Goal: Information Seeking & Learning: Check status

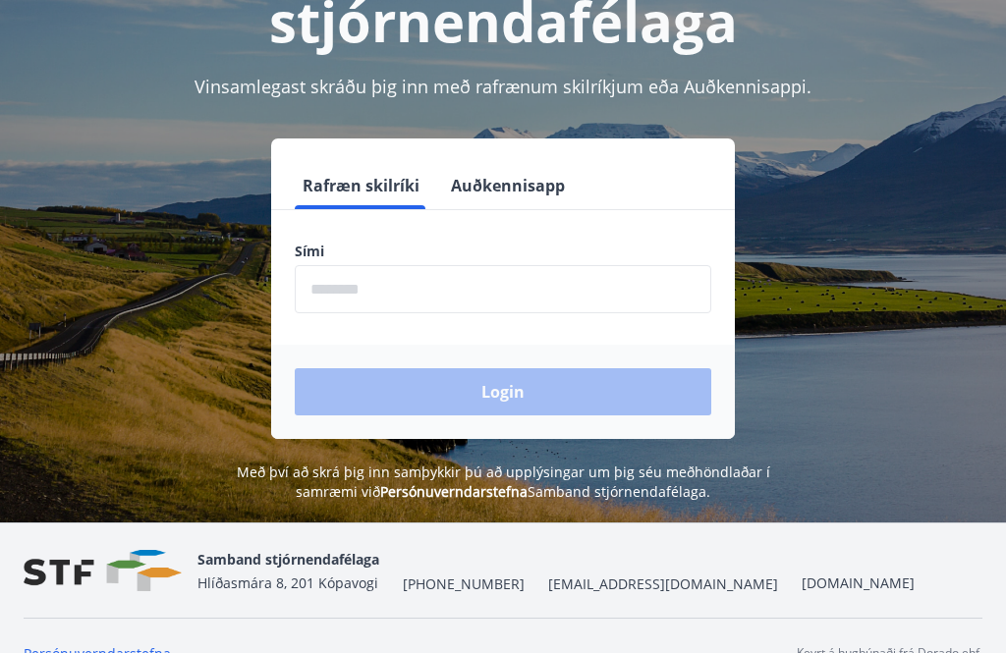
scroll to position [244, 0]
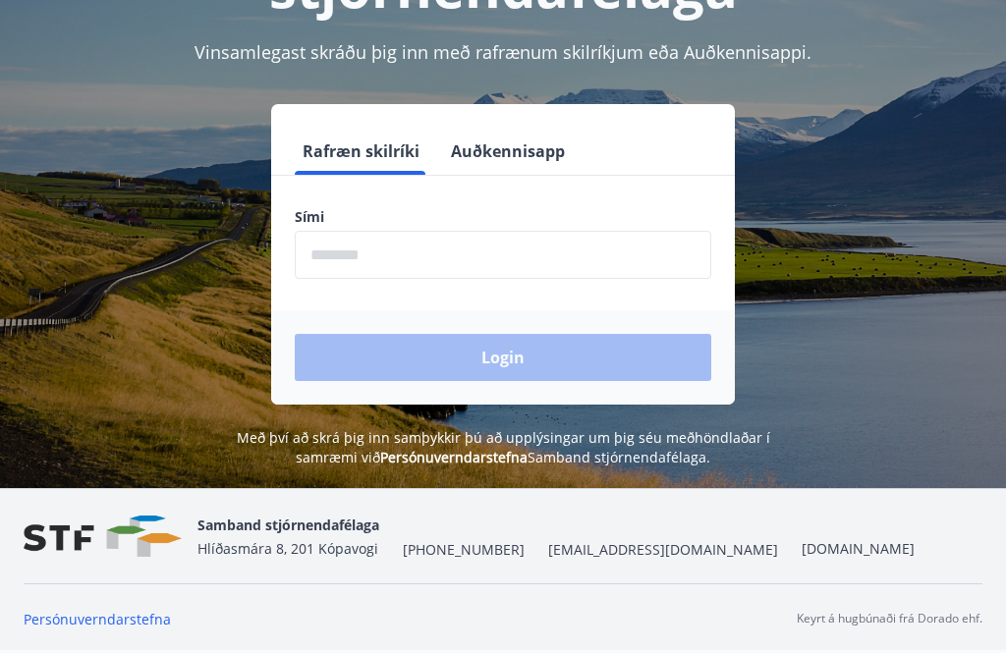
click at [407, 255] on input "phone" at bounding box center [503, 255] width 417 height 48
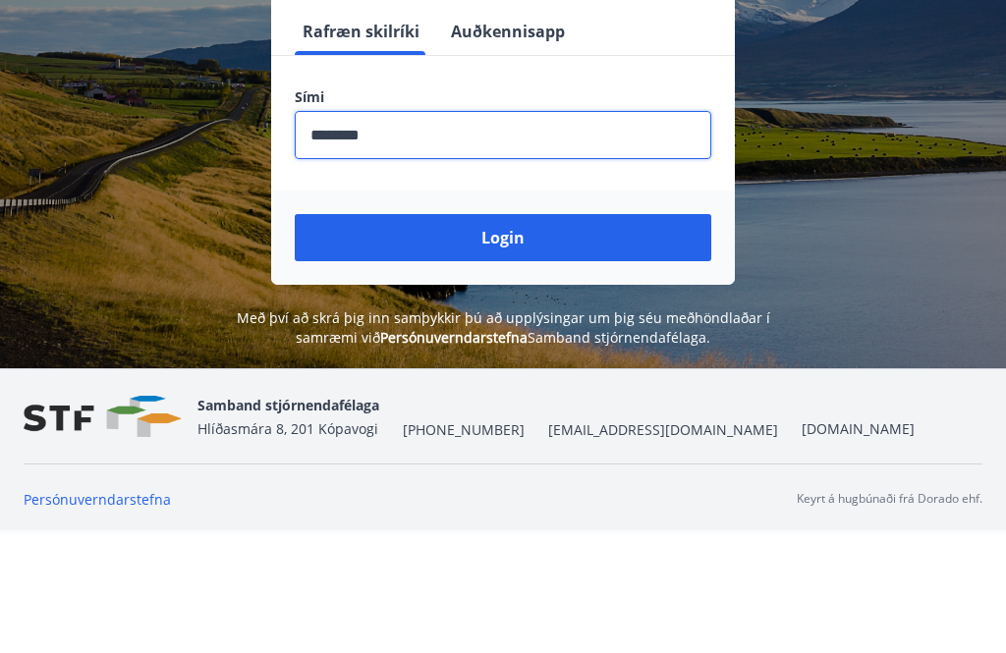
type input "********"
click at [535, 334] on button "Login" at bounding box center [503, 357] width 417 height 47
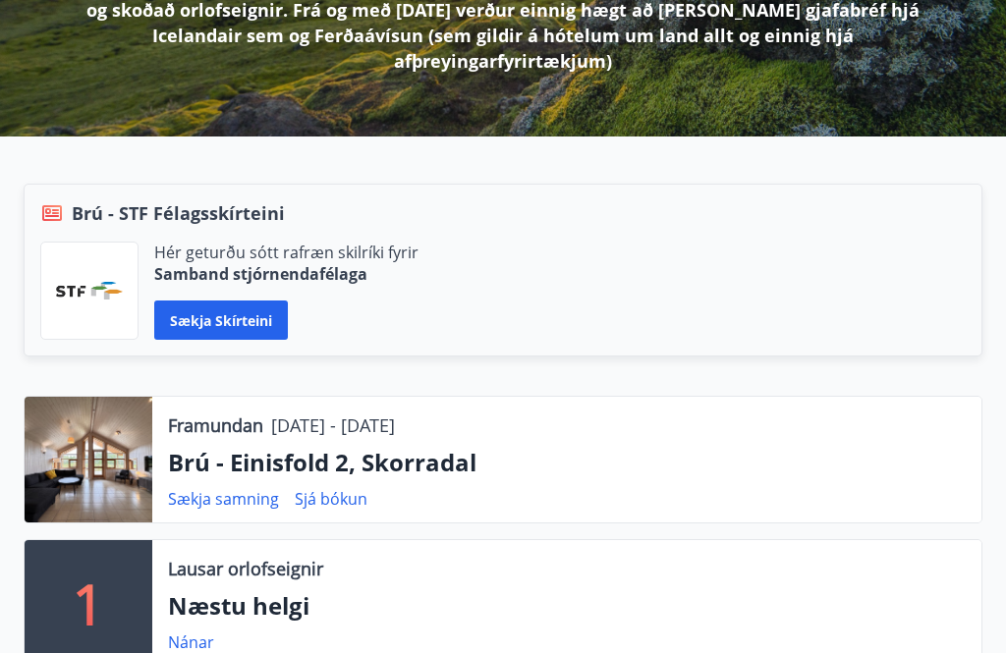
scroll to position [357, 0]
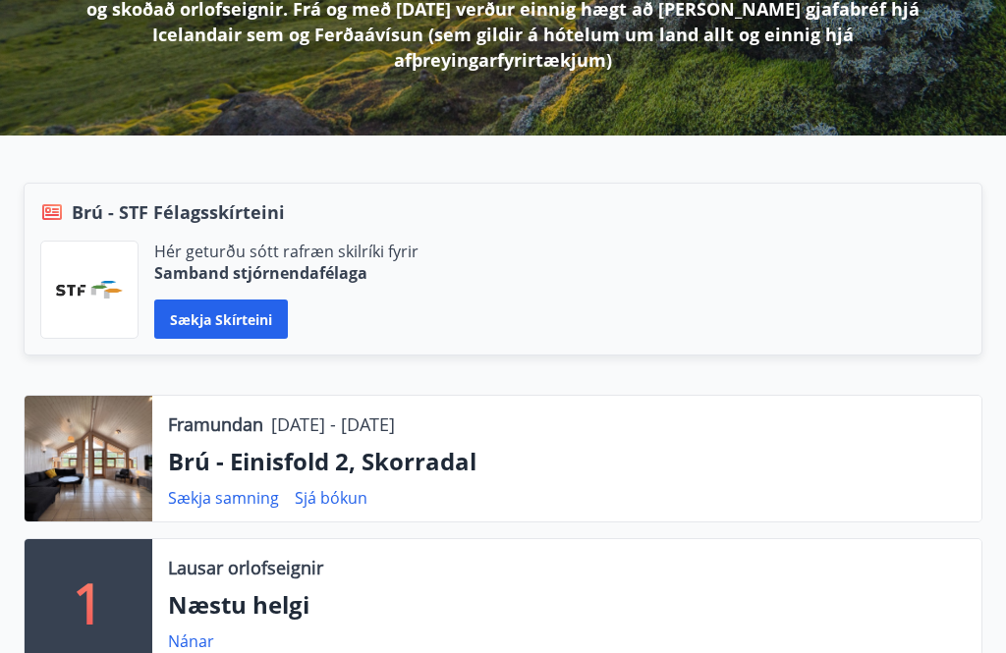
click at [117, 426] on div at bounding box center [89, 459] width 128 height 126
click at [245, 487] on link "Sækja samning" at bounding box center [223, 498] width 111 height 22
click at [325, 487] on link "Sjá bókun" at bounding box center [331, 498] width 73 height 22
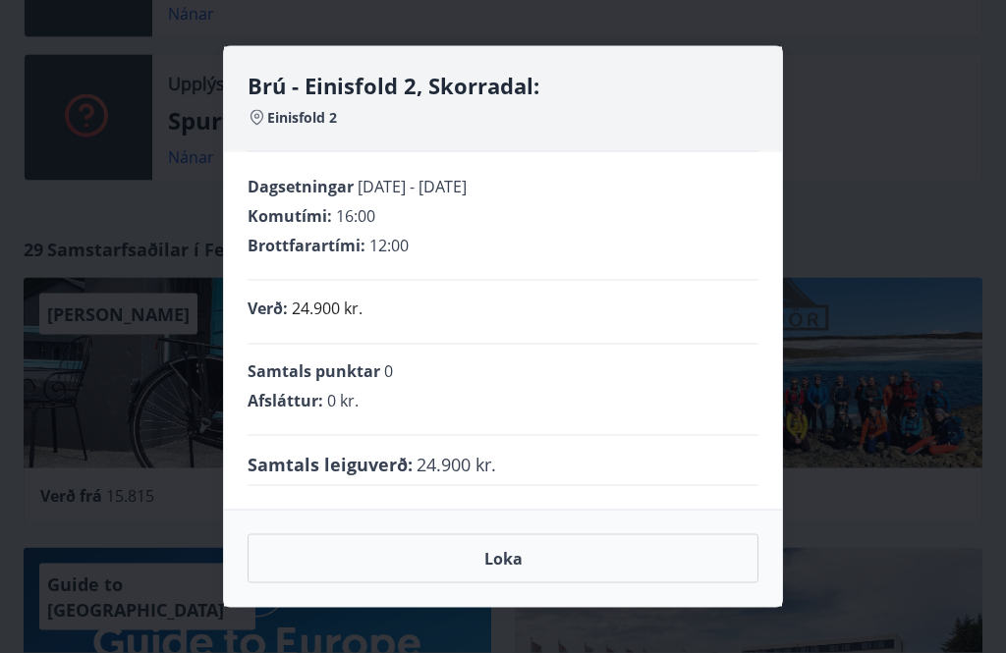
scroll to position [987, 0]
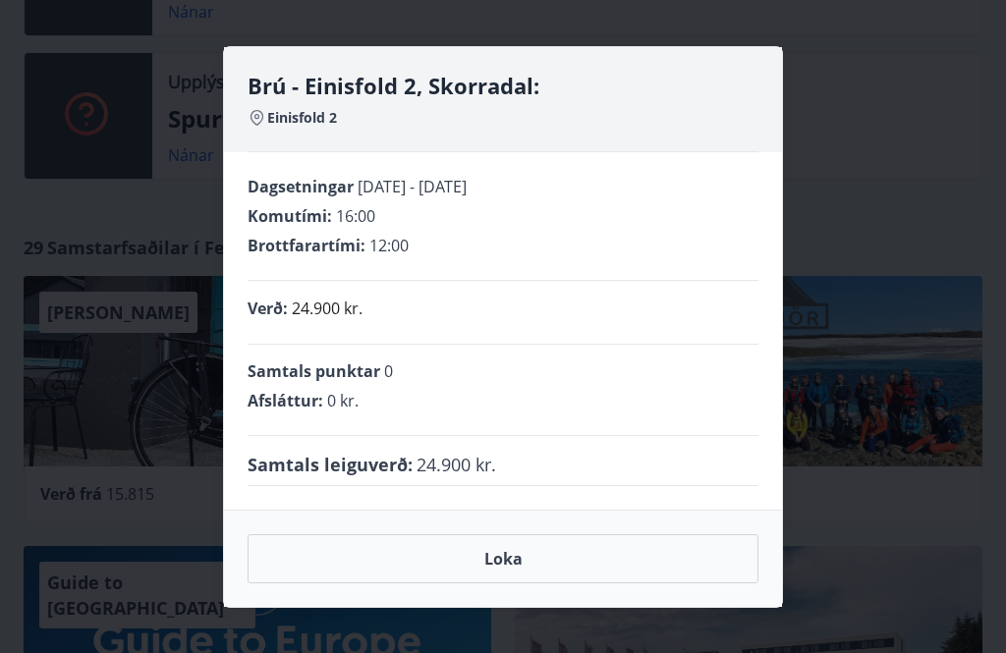
click at [506, 584] on button "Loka" at bounding box center [503, 559] width 511 height 49
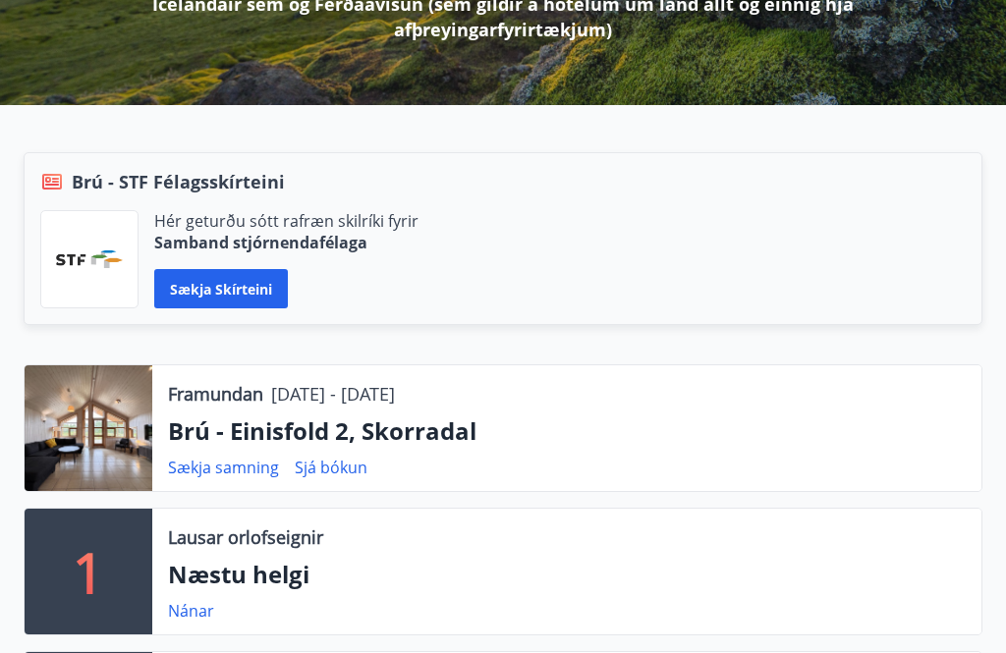
scroll to position [404, 0]
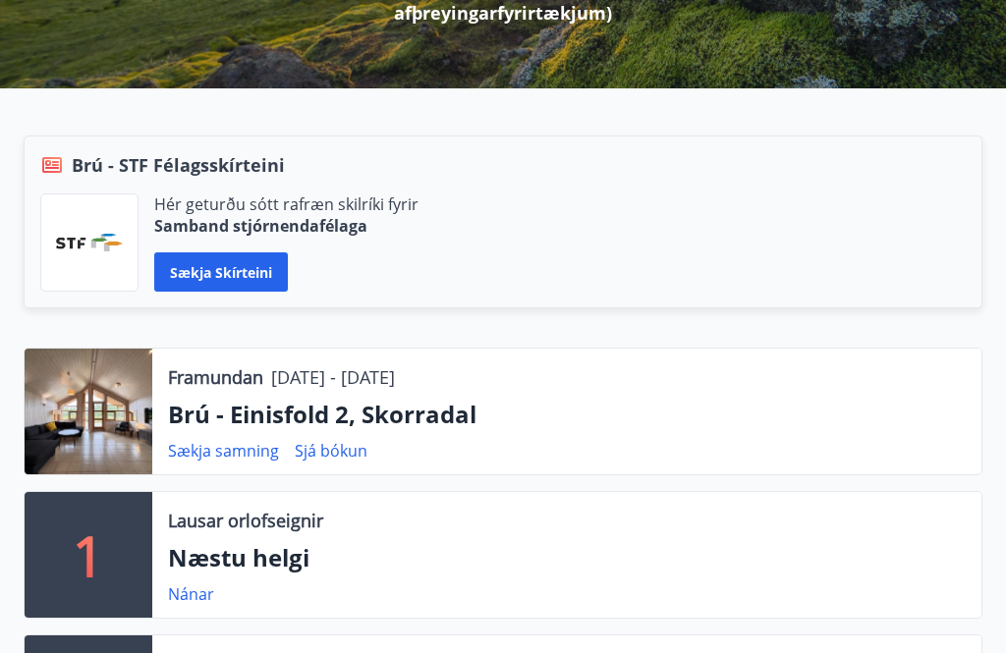
click at [211, 398] on p "Brú - Einisfold 2, Skorradal" at bounding box center [567, 414] width 798 height 33
click at [218, 408] on div "Framundan [DATE] - [DATE] Brú - Einisfold 2, Skorradal Sækja samning Sjá bókun" at bounding box center [566, 412] width 829 height 126
click at [292, 405] on p "Brú - Einisfold 2, Skorradal" at bounding box center [567, 414] width 798 height 33
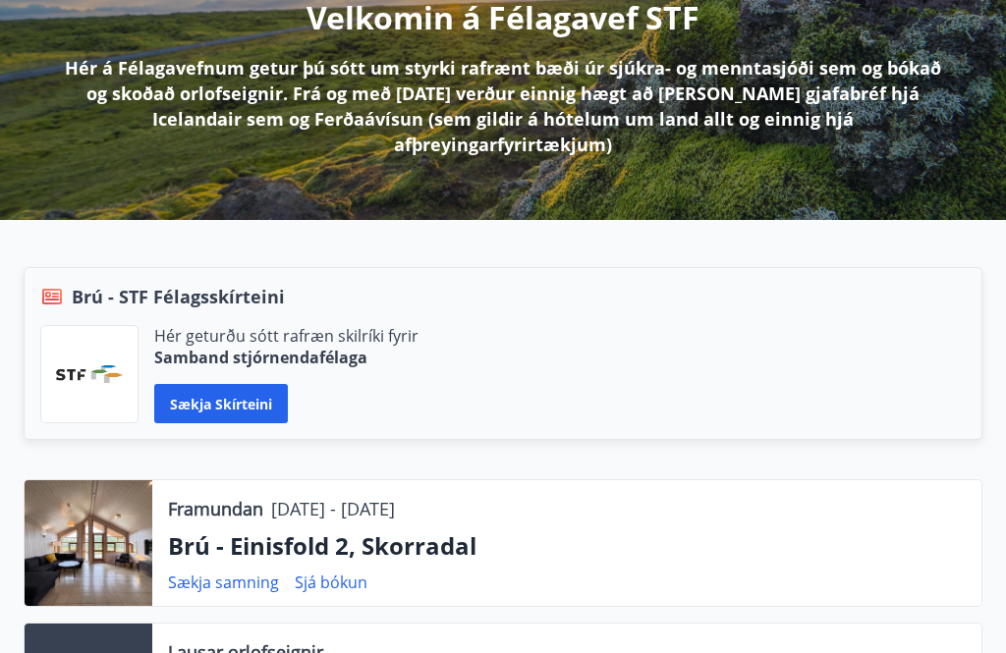
scroll to position [269, 0]
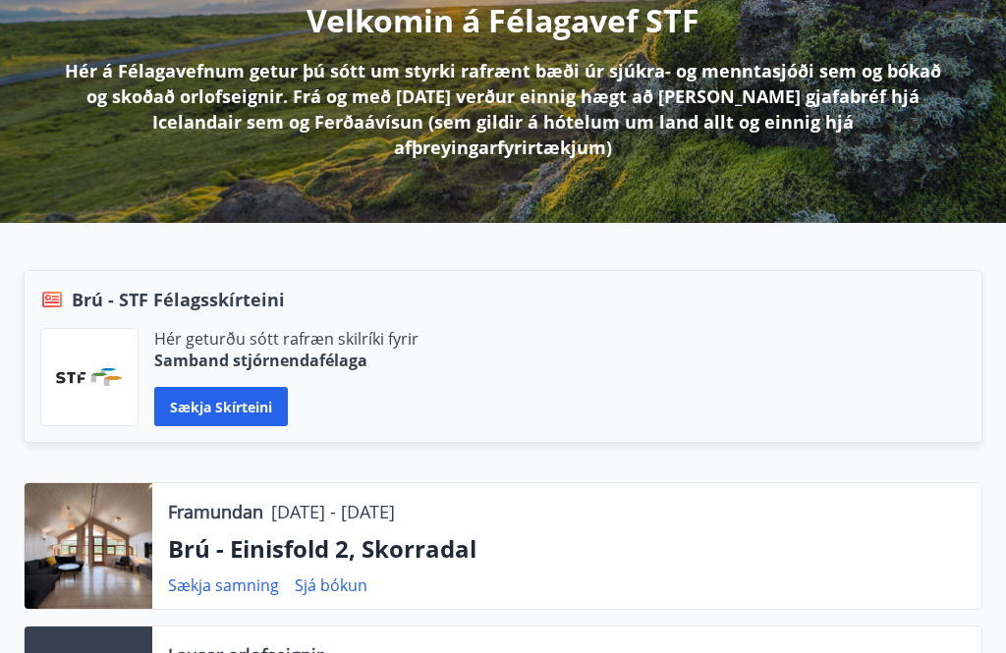
click at [219, 539] on p "Brú - Einisfold 2, Skorradal" at bounding box center [567, 549] width 798 height 33
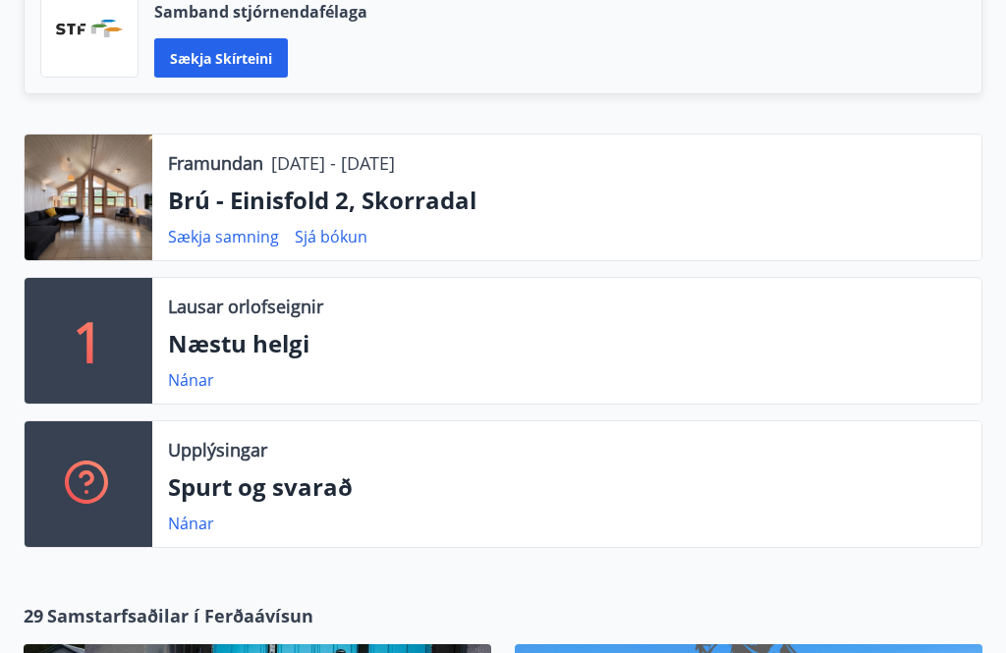
scroll to position [618, 0]
click at [49, 184] on div at bounding box center [89, 198] width 128 height 126
click at [44, 162] on div at bounding box center [89, 198] width 128 height 126
click at [223, 226] on link "Sækja samning" at bounding box center [223, 237] width 111 height 22
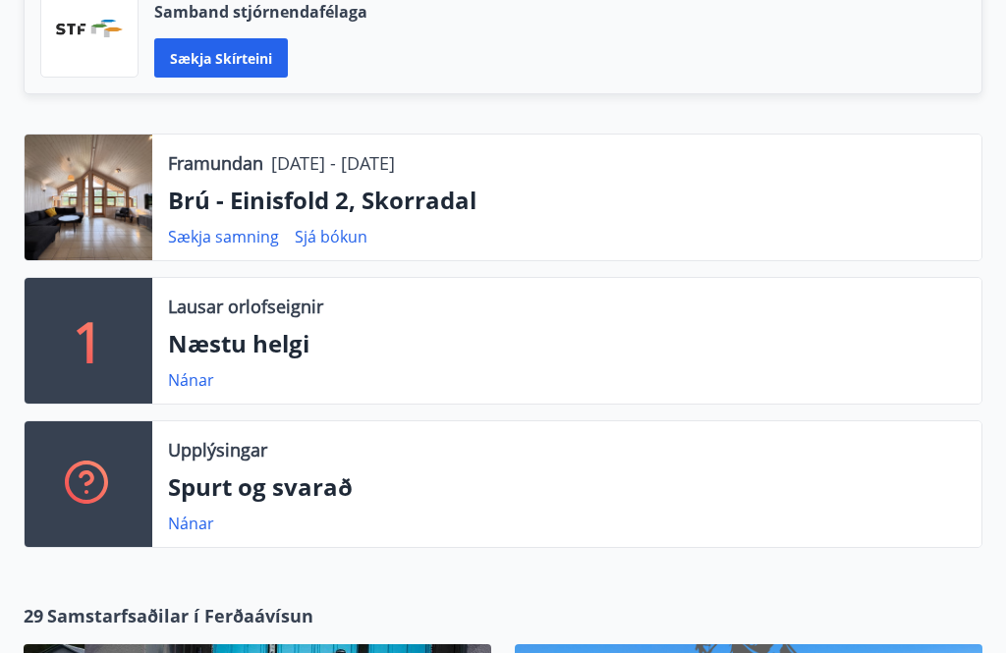
click at [337, 226] on link "Sjá bókun" at bounding box center [331, 237] width 73 height 22
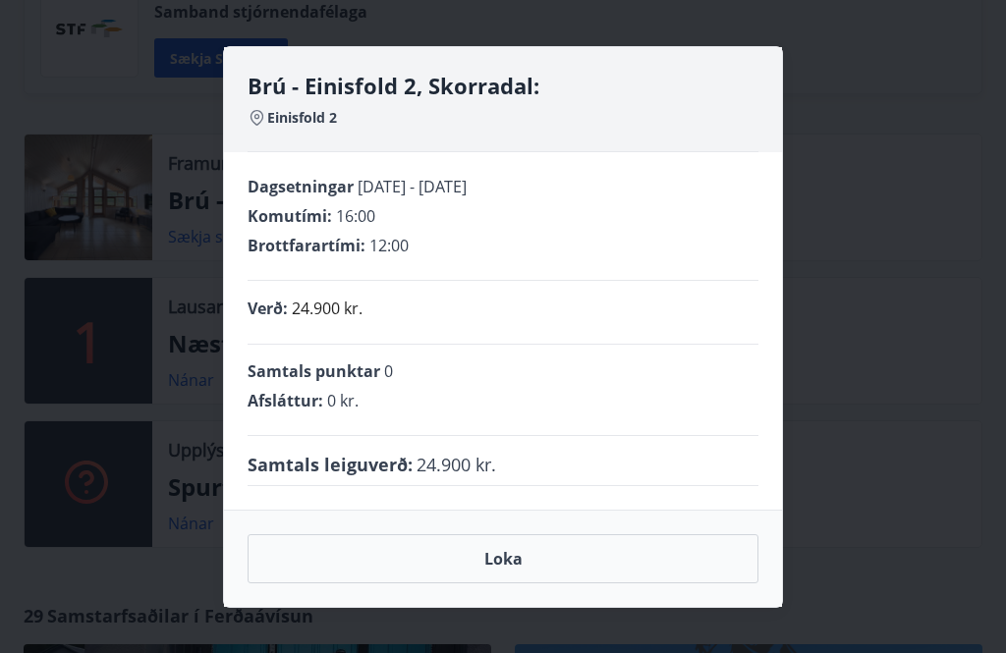
click at [522, 584] on button "Loka" at bounding box center [503, 559] width 511 height 49
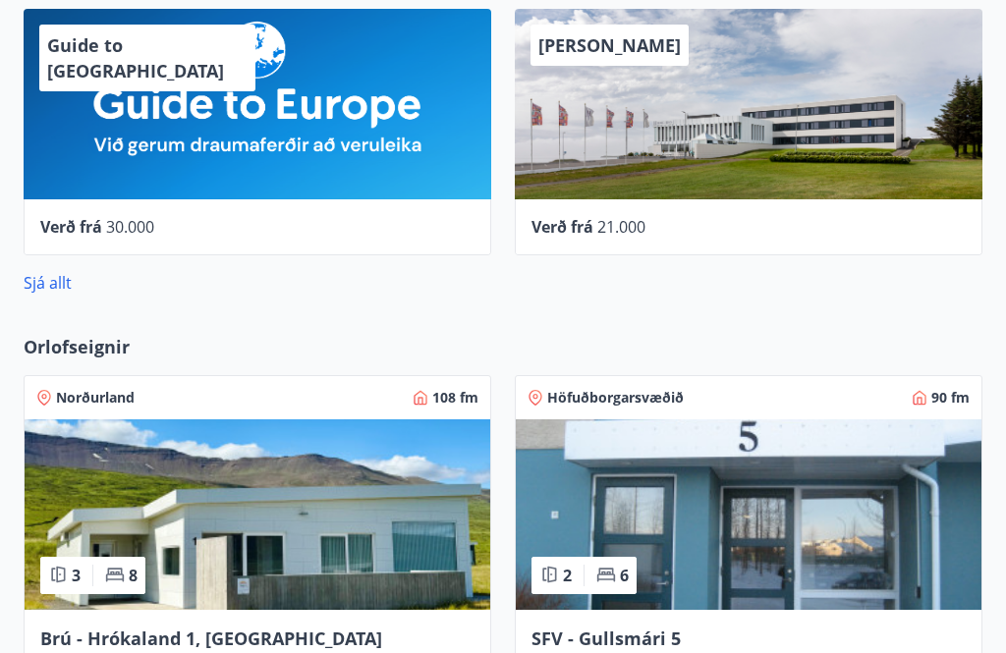
scroll to position [1525, 0]
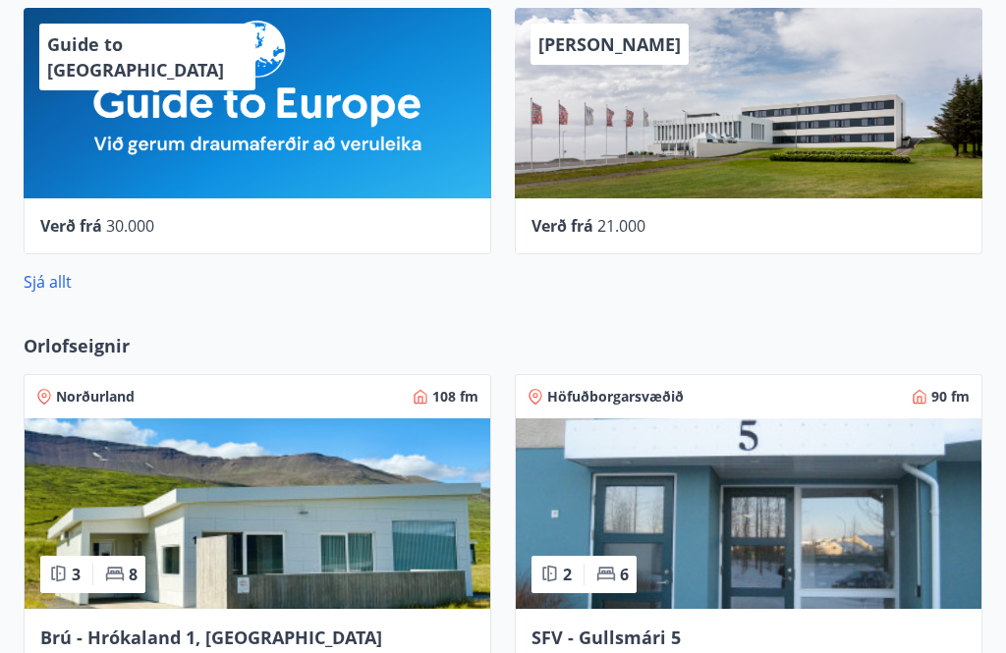
click at [64, 271] on link "Sjá allt" at bounding box center [48, 282] width 48 height 22
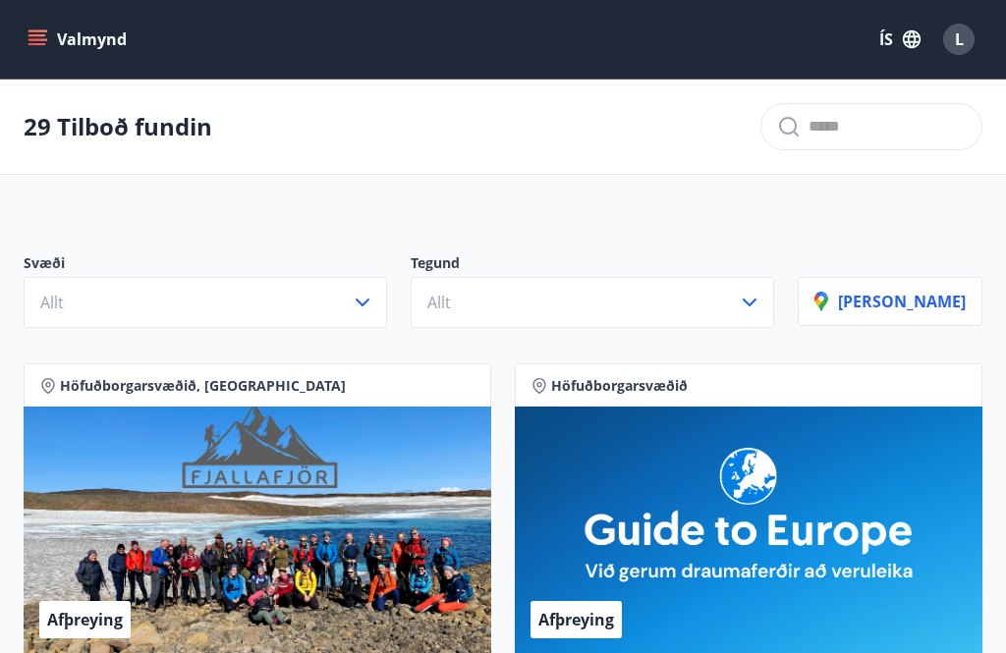
click at [387, 316] on button "Allt" at bounding box center [206, 302] width 364 height 51
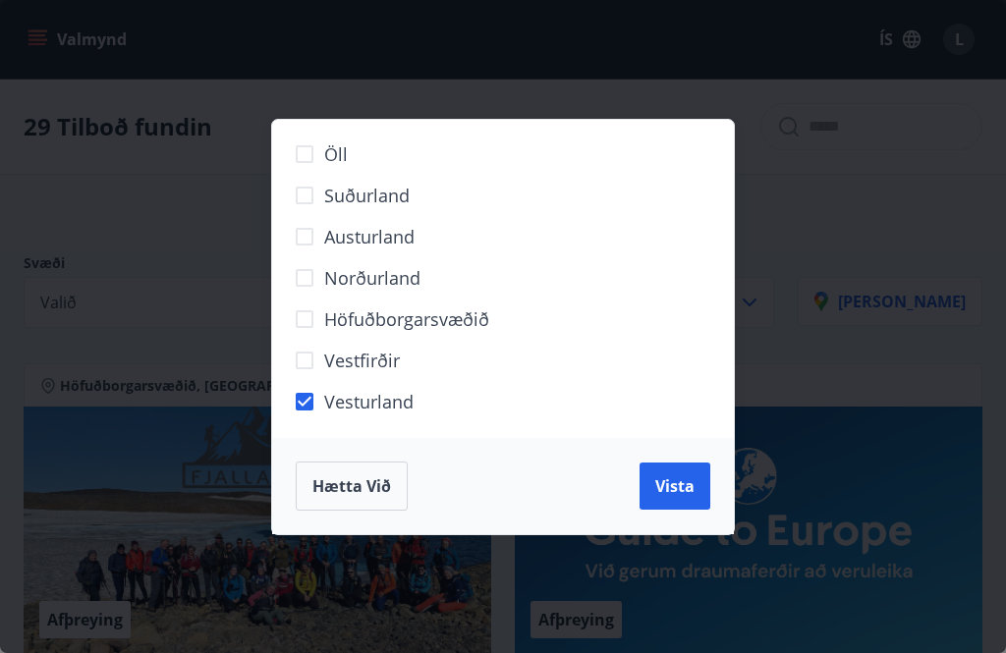
click at [683, 489] on span "Vista" at bounding box center [674, 487] width 39 height 22
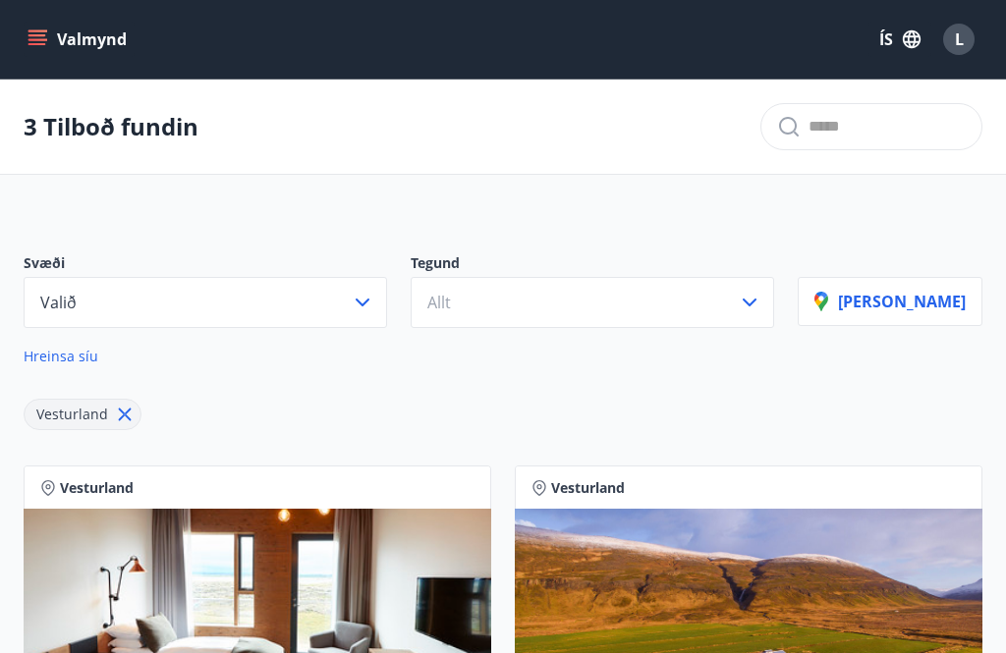
click at [374, 313] on icon "button" at bounding box center [363, 303] width 24 height 24
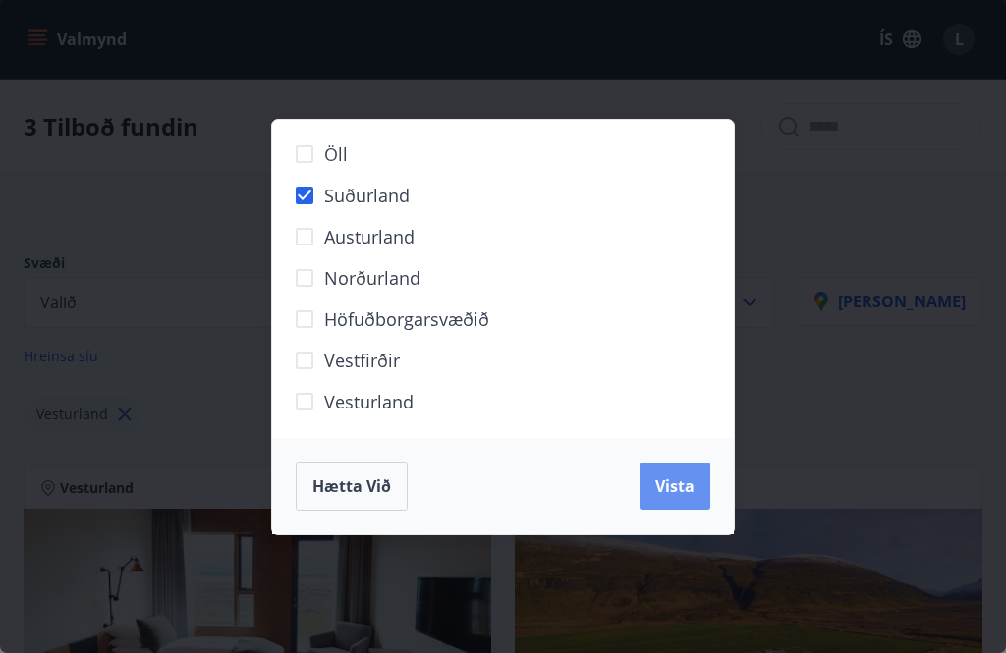
click at [675, 501] on button "Vista" at bounding box center [675, 486] width 71 height 47
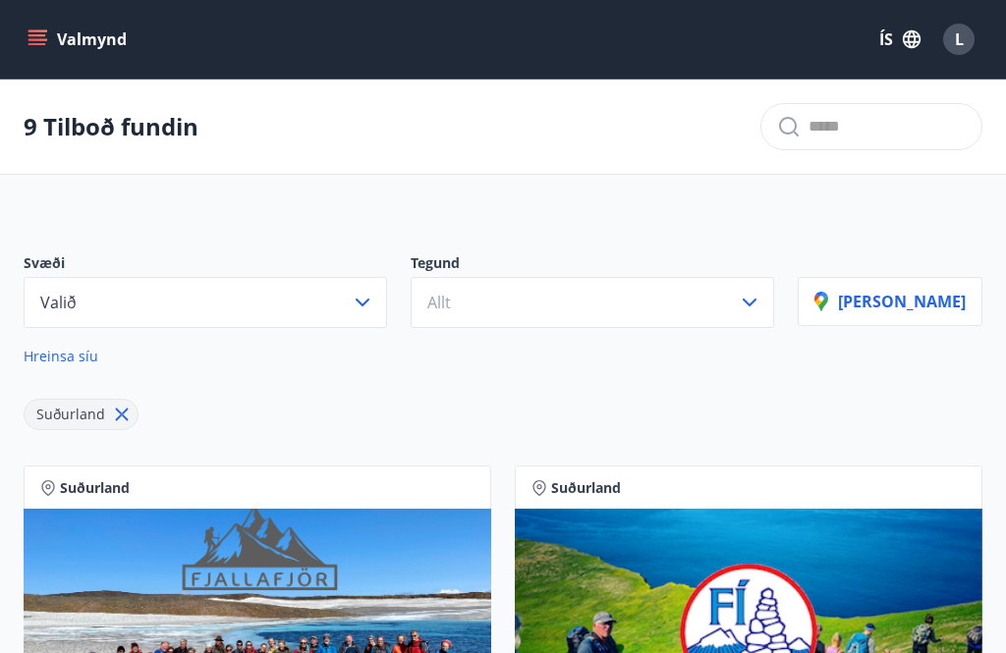
click at [374, 307] on icon "button" at bounding box center [363, 303] width 24 height 24
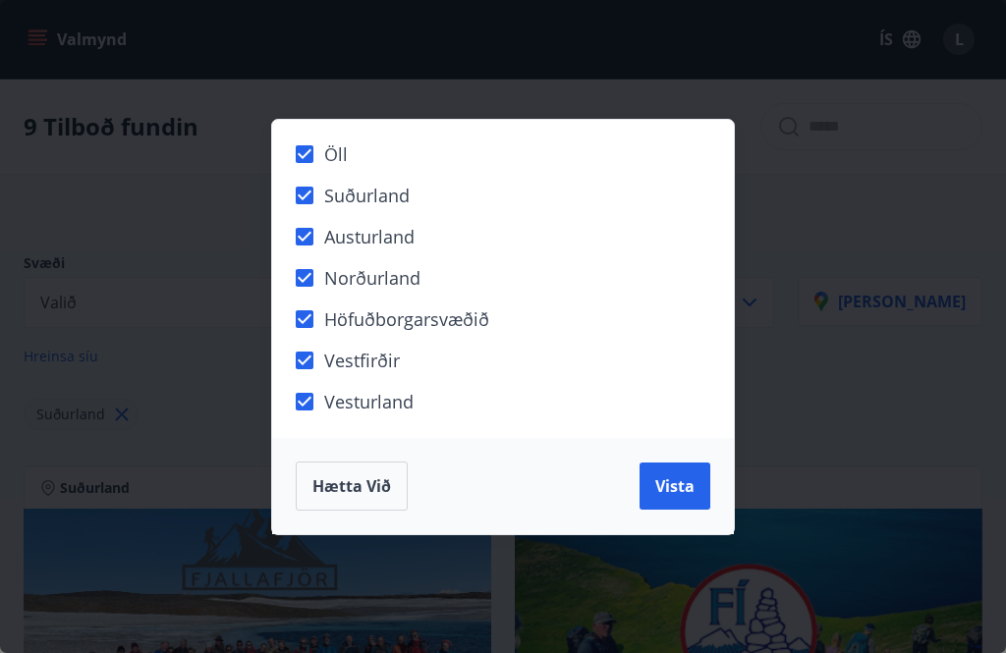
click at [693, 490] on span "Vista" at bounding box center [674, 487] width 39 height 22
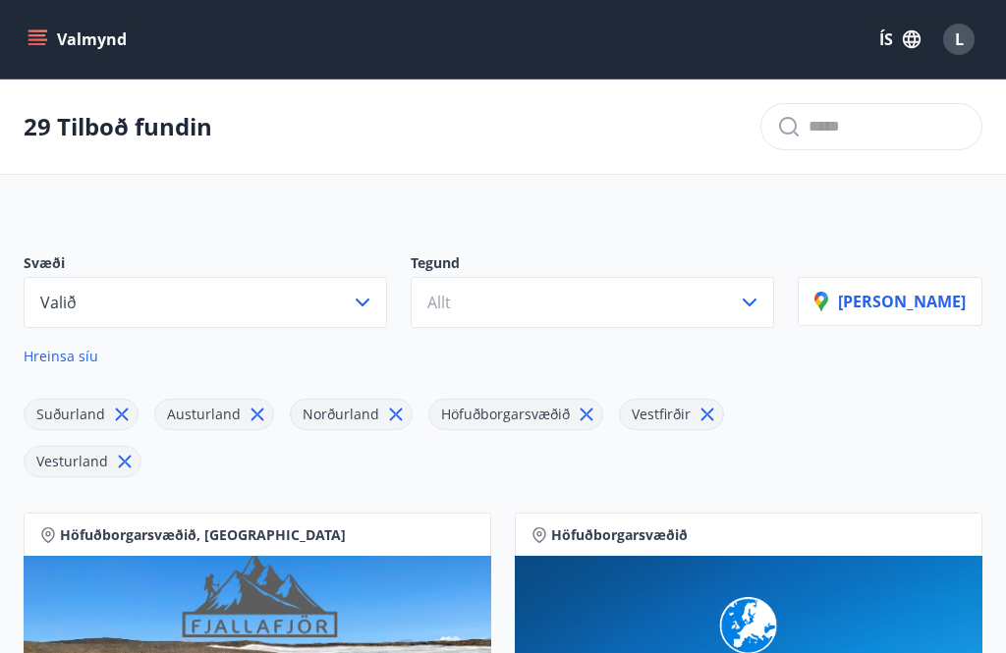
click at [774, 322] on button "Allt" at bounding box center [593, 302] width 364 height 51
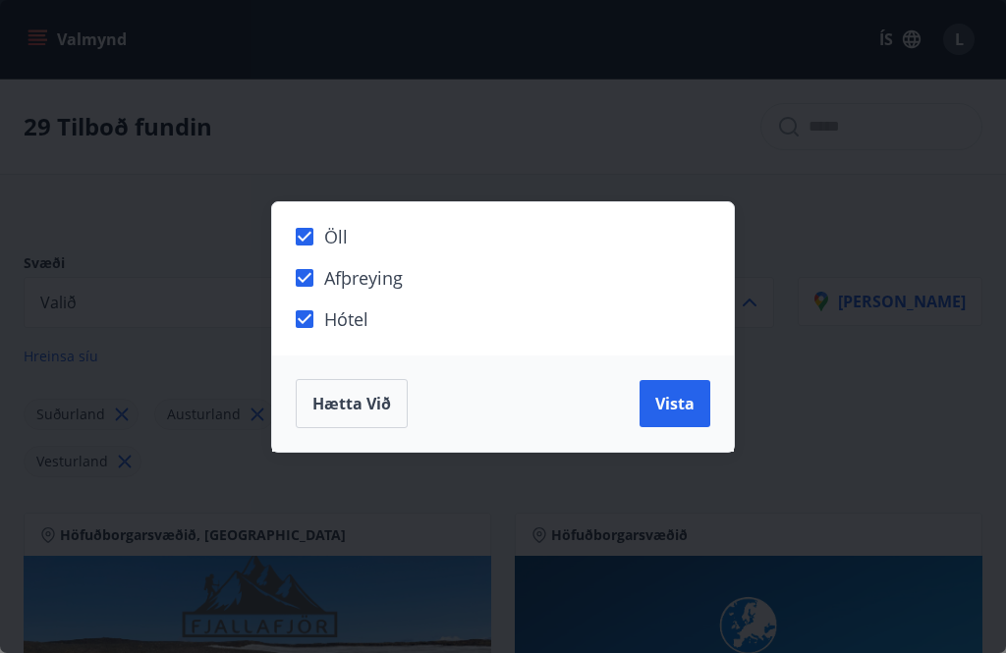
click at [684, 403] on span "Vista" at bounding box center [674, 404] width 39 height 22
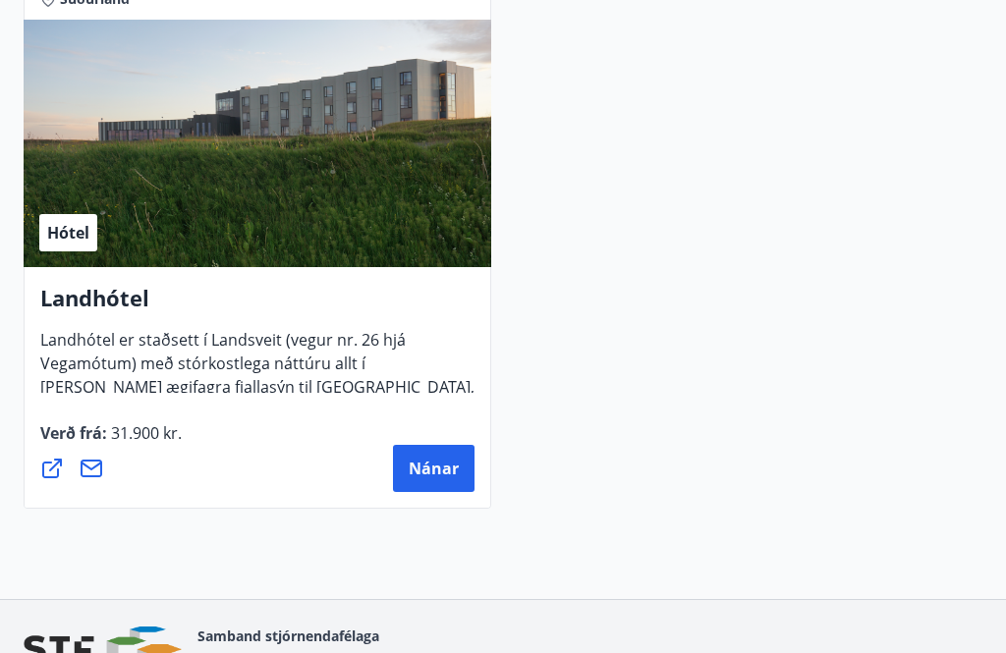
scroll to position [8372, 0]
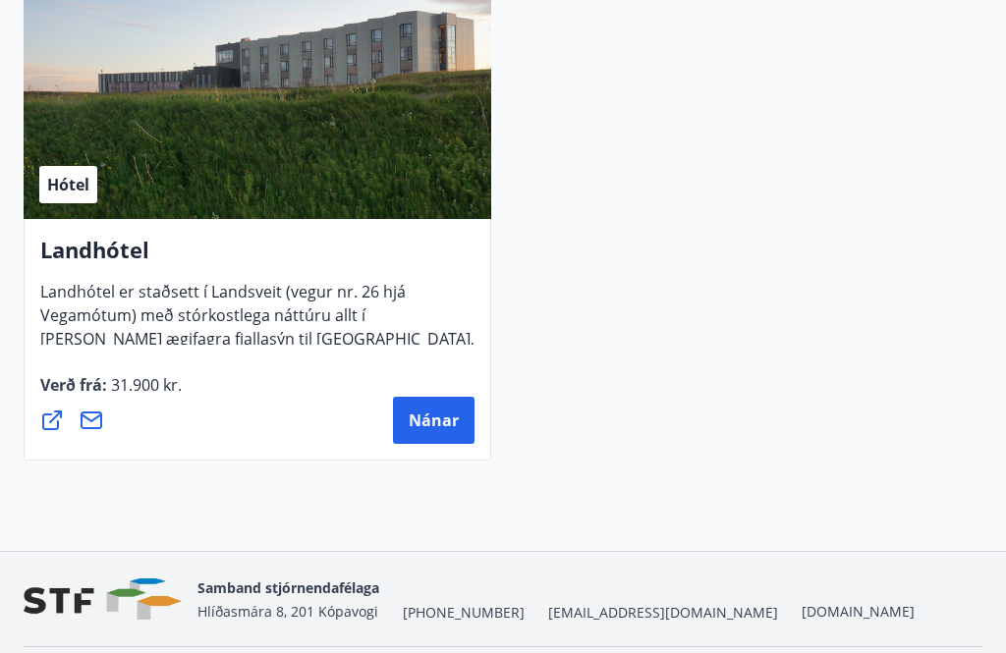
click at [438, 443] on button "Nánar" at bounding box center [434, 420] width 82 height 47
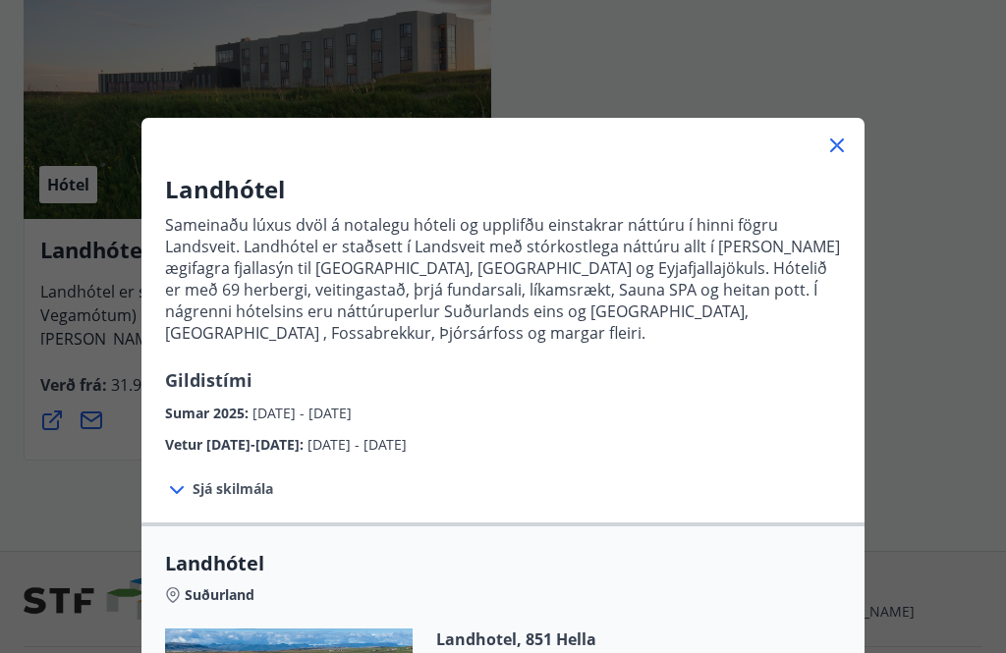
click at [825, 157] on div at bounding box center [503, 137] width 723 height 39
click at [844, 154] on icon at bounding box center [837, 146] width 24 height 24
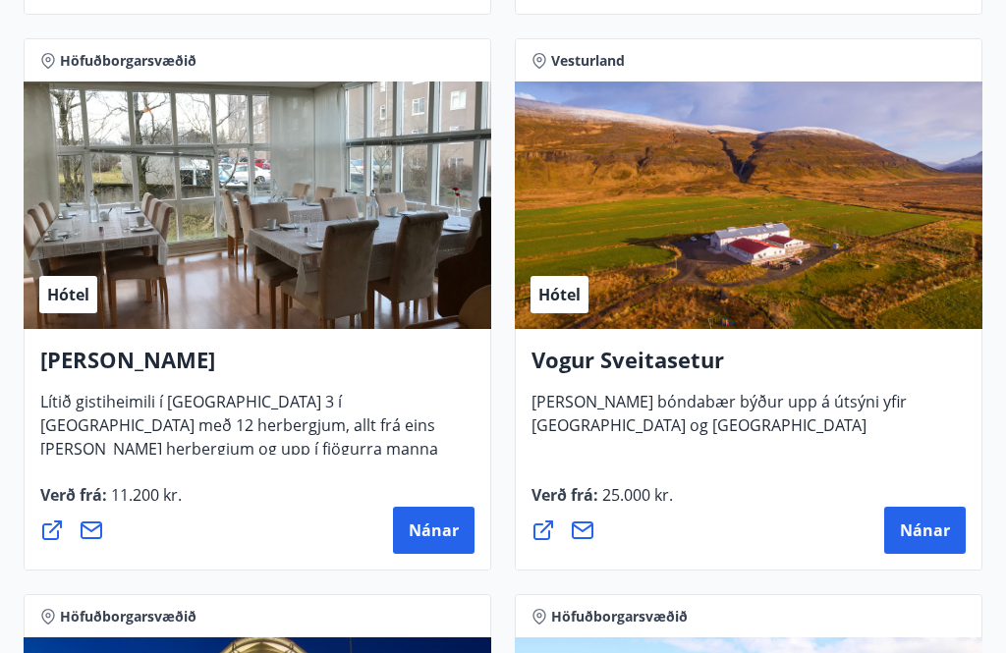
scroll to position [5475, 0]
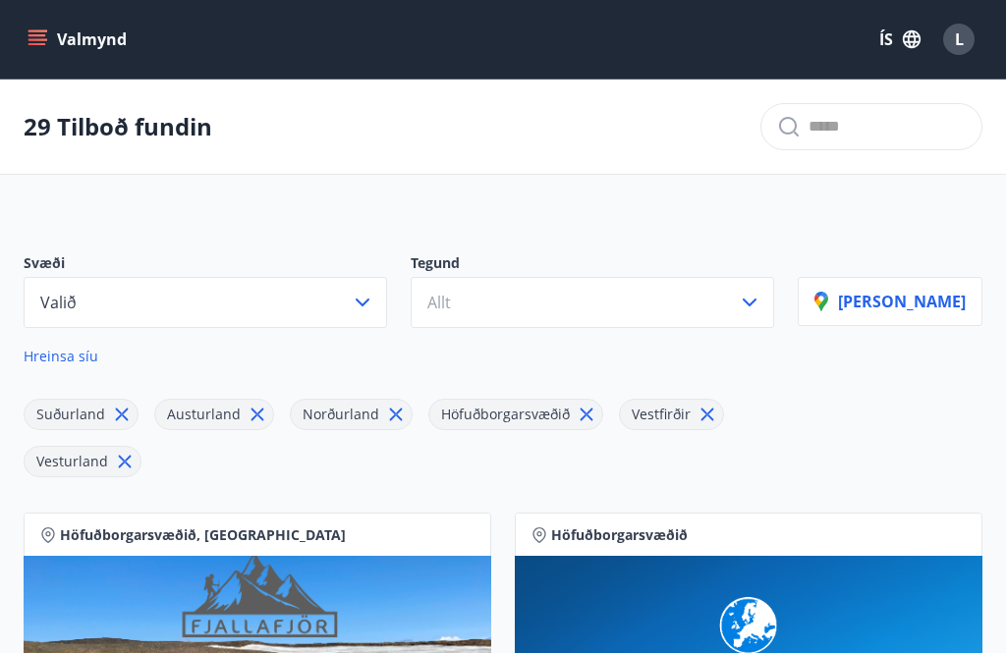
click at [99, 299] on button "Valið" at bounding box center [206, 302] width 364 height 51
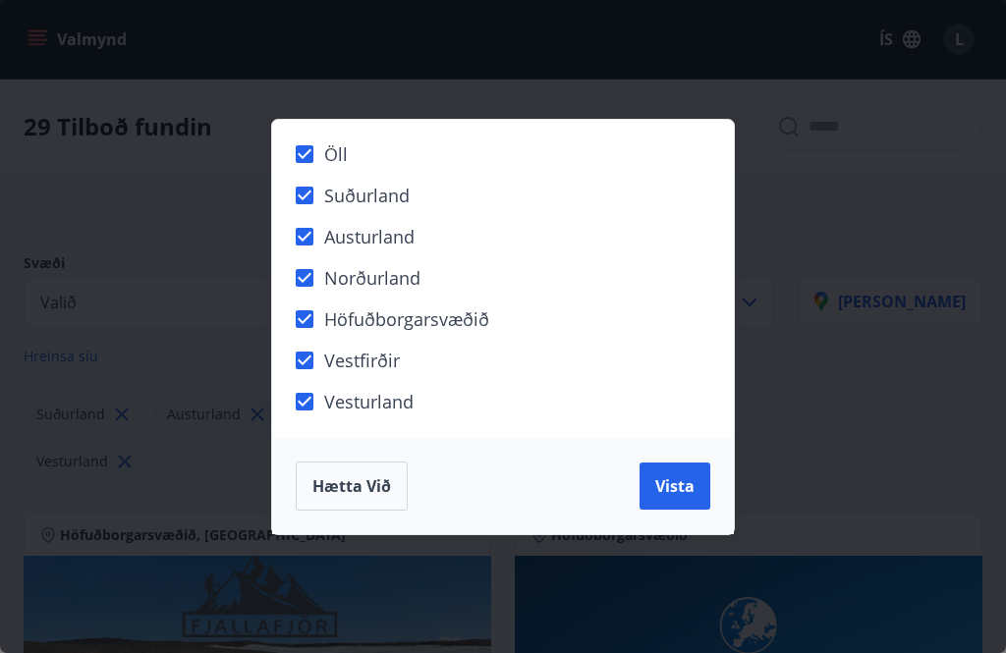
click at [338, 405] on span "Vesturland" at bounding box center [368, 402] width 89 height 26
click at [312, 292] on label "Norðurland" at bounding box center [491, 285] width 412 height 41
click at [668, 487] on span "Vista" at bounding box center [674, 487] width 39 height 22
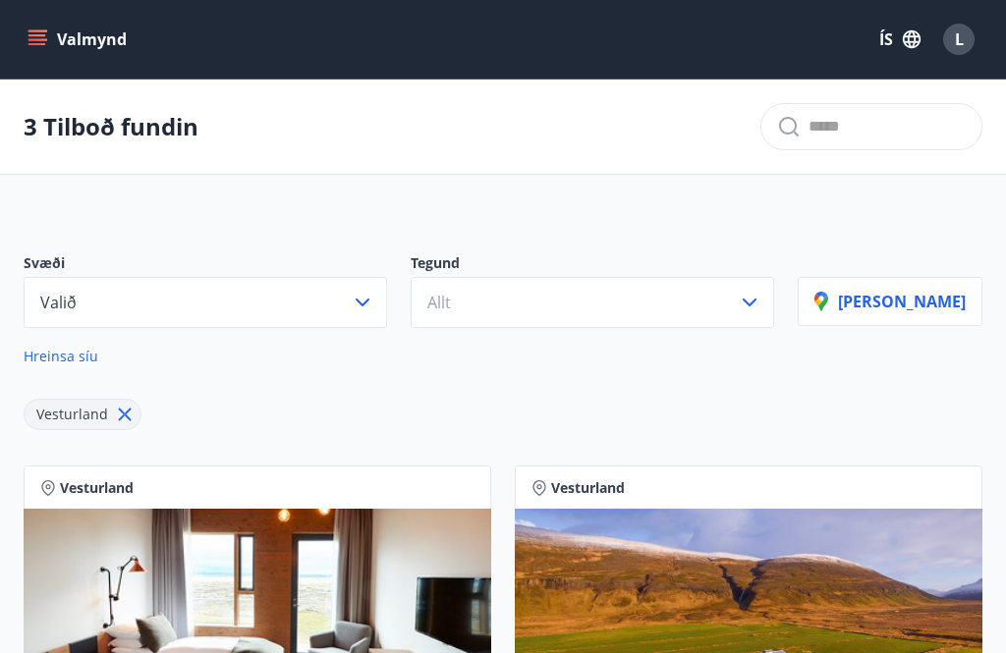
click at [104, 307] on button "Valið" at bounding box center [206, 302] width 364 height 51
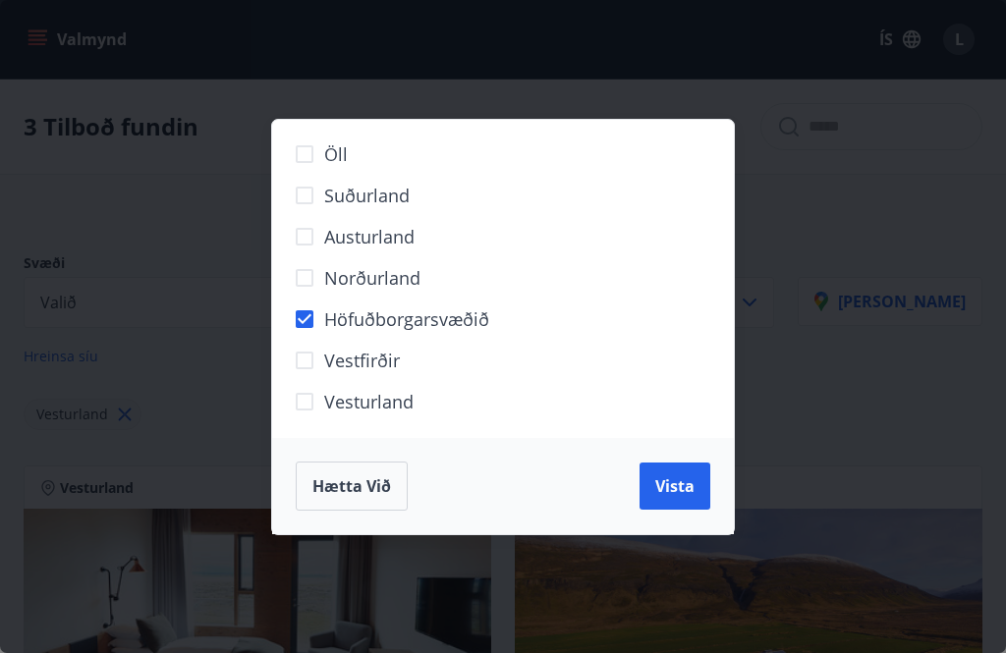
click at [677, 493] on span "Vista" at bounding box center [674, 487] width 39 height 22
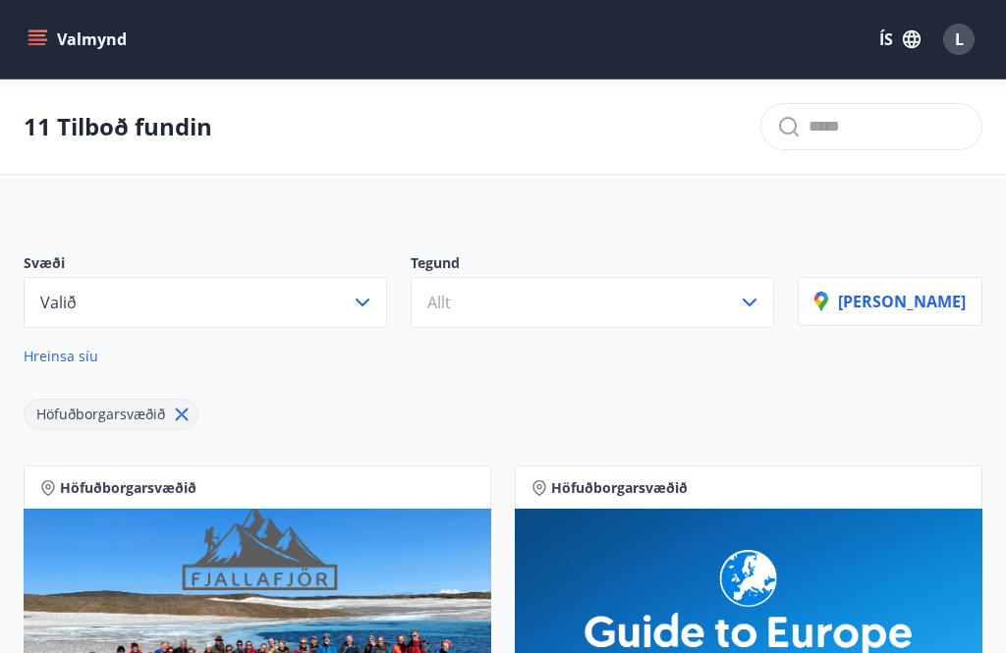
click at [387, 303] on button "Valið" at bounding box center [206, 302] width 364 height 51
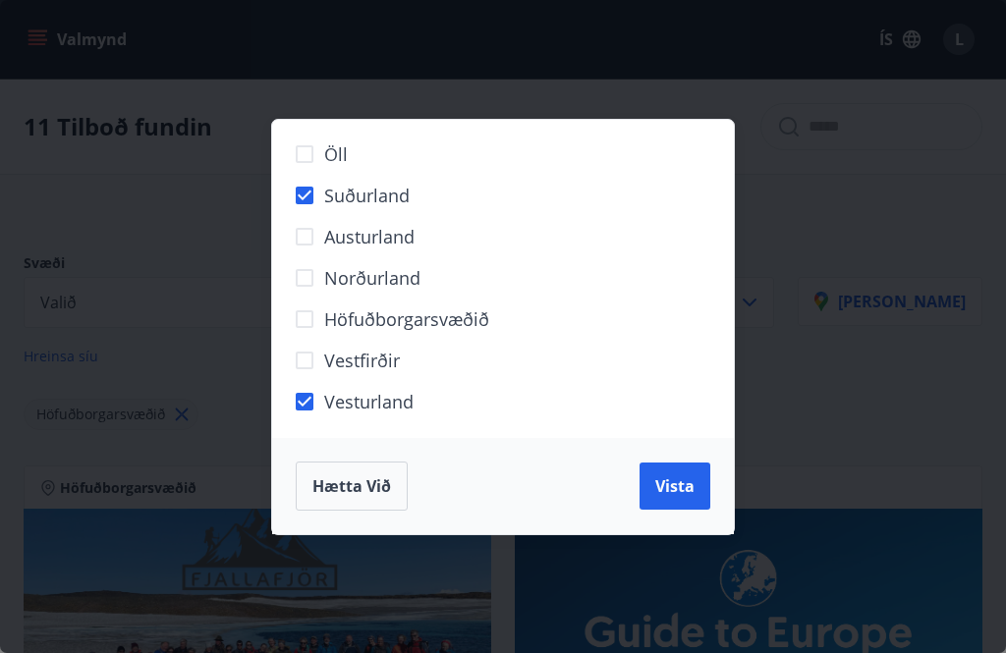
click at [690, 489] on span "Vista" at bounding box center [674, 487] width 39 height 22
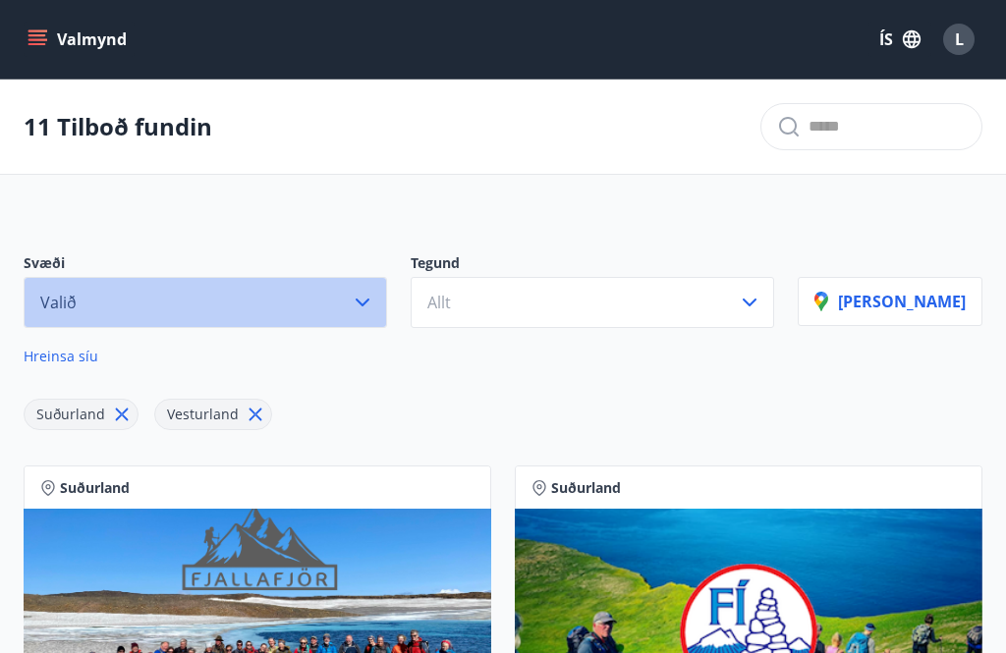
click at [387, 315] on button "Valið" at bounding box center [206, 302] width 364 height 51
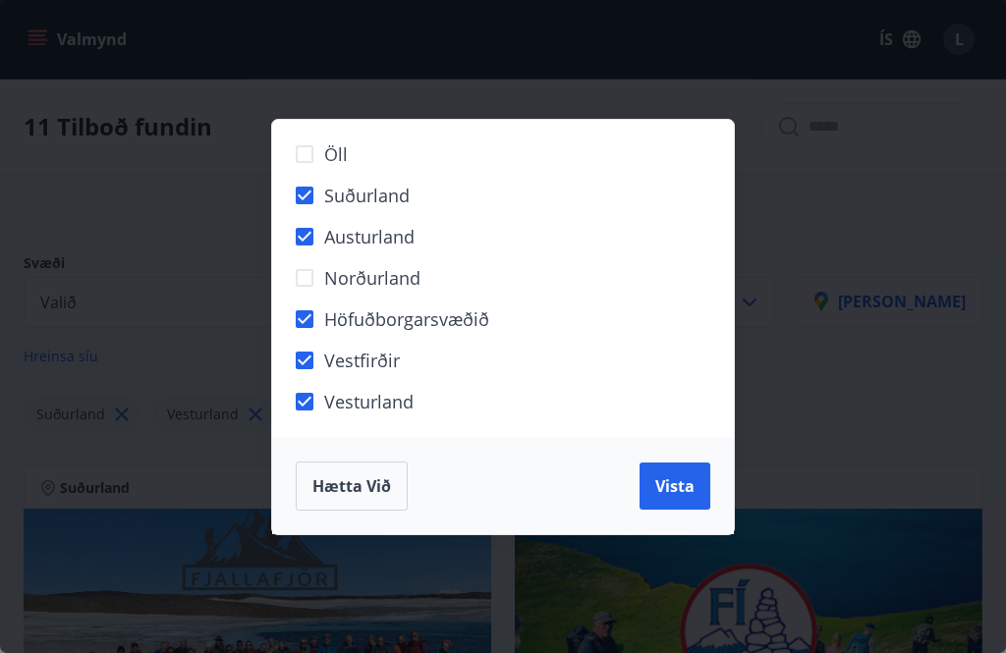
click at [327, 310] on span "Höfuðborgarsvæðið" at bounding box center [406, 320] width 165 height 26
click at [324, 350] on span "Vestfirðir" at bounding box center [362, 361] width 76 height 26
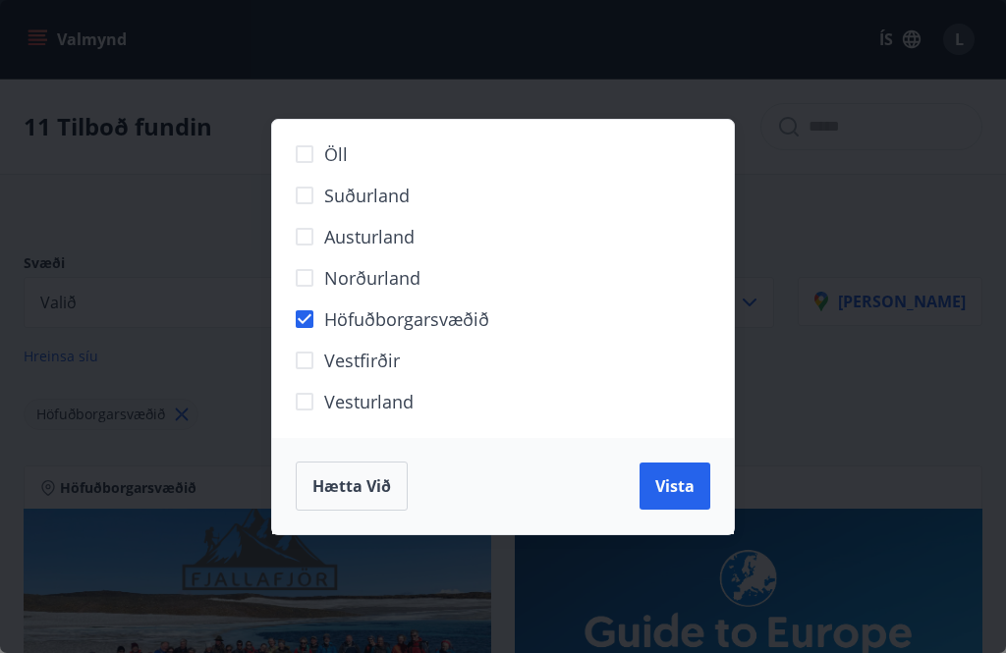
click at [358, 482] on span "Hætta við" at bounding box center [351, 487] width 79 height 22
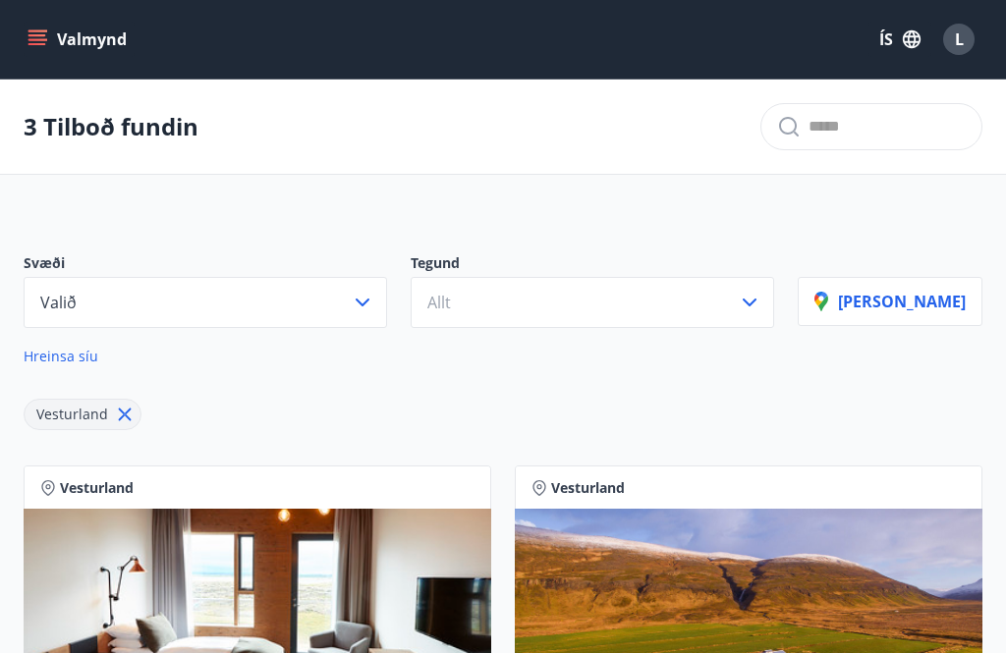
click at [809, 130] on input "text" at bounding box center [887, 126] width 157 height 31
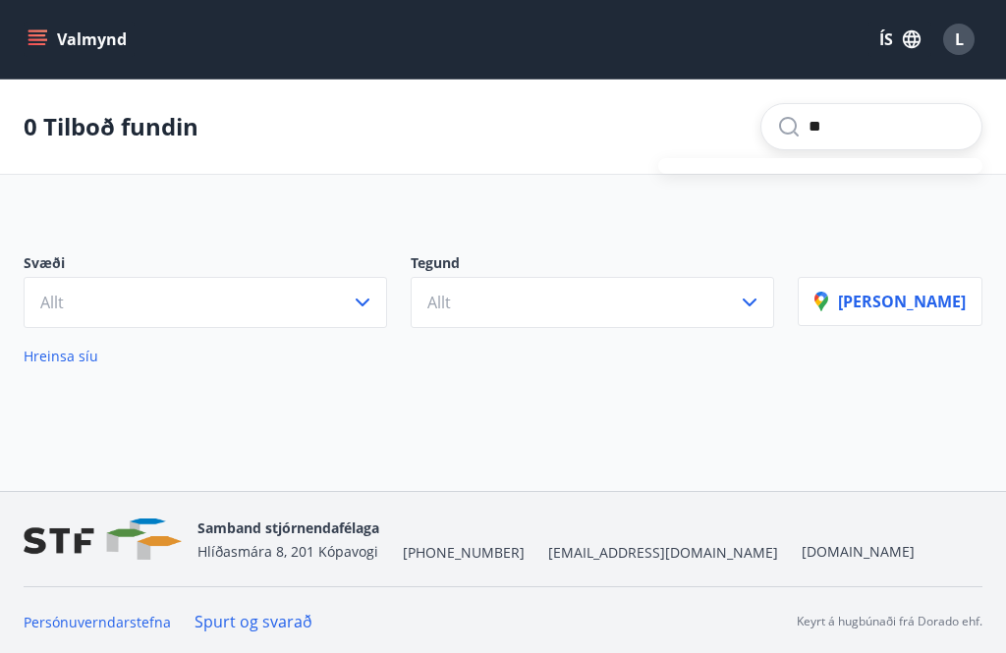
type input "*"
click at [898, 120] on input "*********" at bounding box center [887, 126] width 157 height 31
type input "*********"
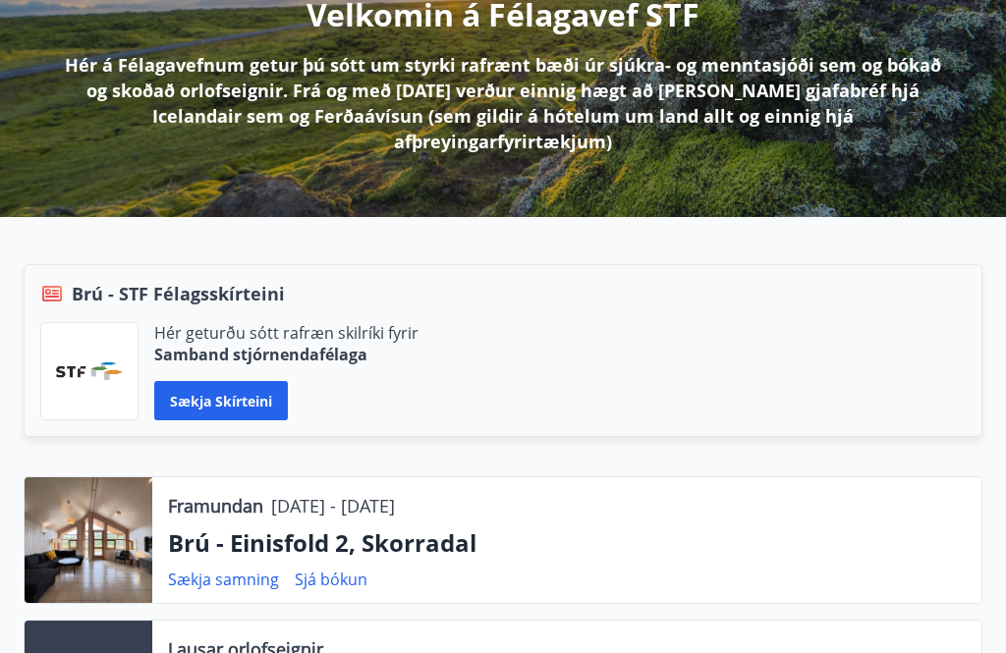
scroll to position [276, 0]
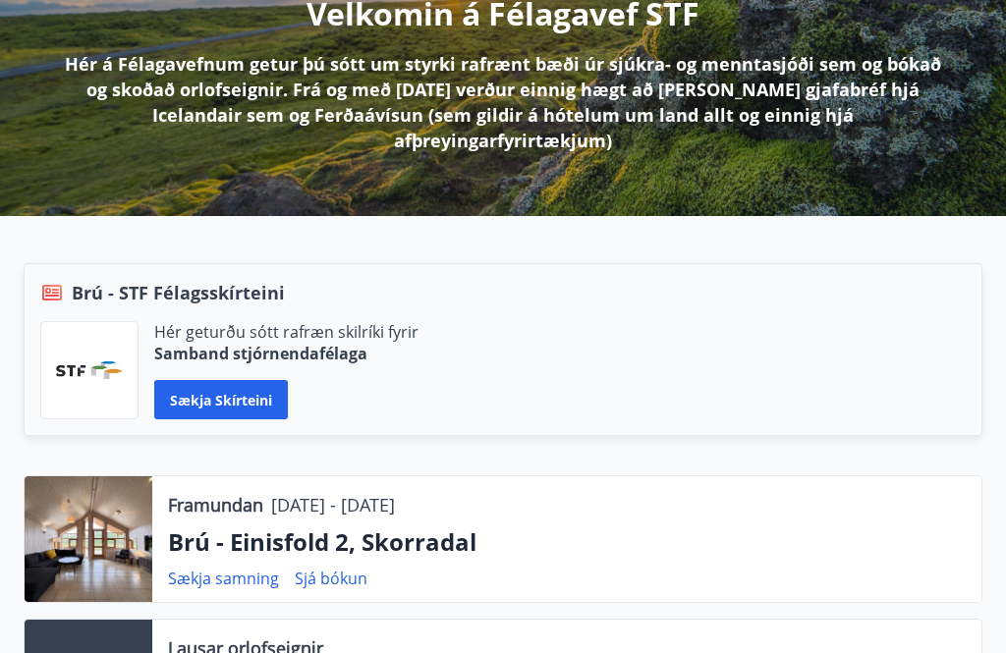
click at [343, 526] on p "Brú - Einisfold 2, Skorradal" at bounding box center [567, 542] width 798 height 33
click at [336, 568] on link "Sjá bókun" at bounding box center [331, 579] width 73 height 22
click at [233, 568] on link "Sækja samning" at bounding box center [223, 579] width 111 height 22
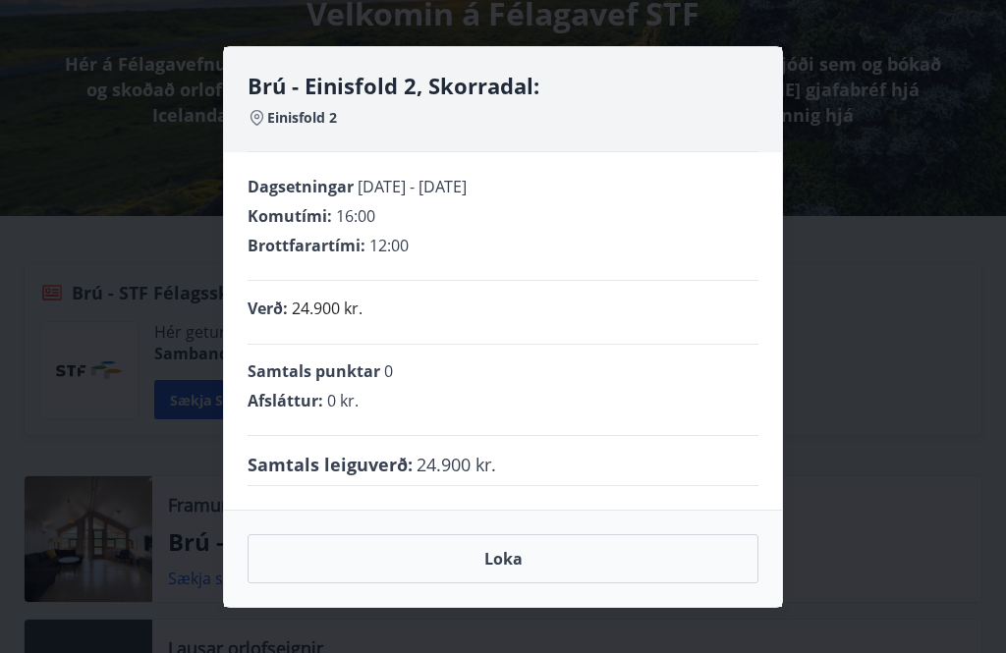
click at [363, 567] on button "Loka" at bounding box center [503, 559] width 511 height 49
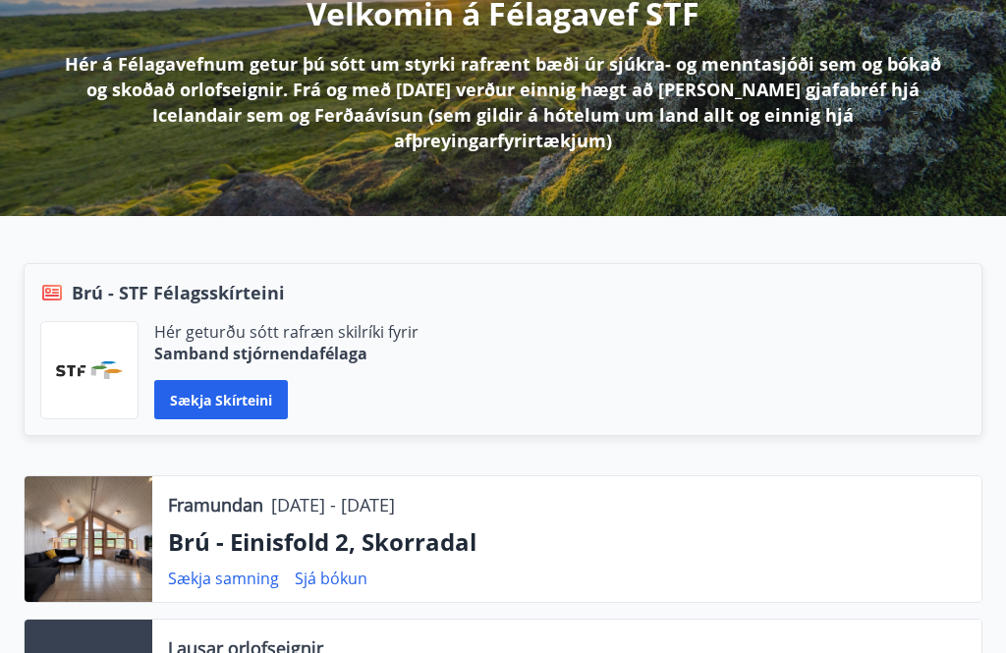
click at [236, 568] on link "Sækja samning" at bounding box center [223, 579] width 111 height 22
click at [351, 568] on link "Sjá bókun" at bounding box center [331, 579] width 73 height 22
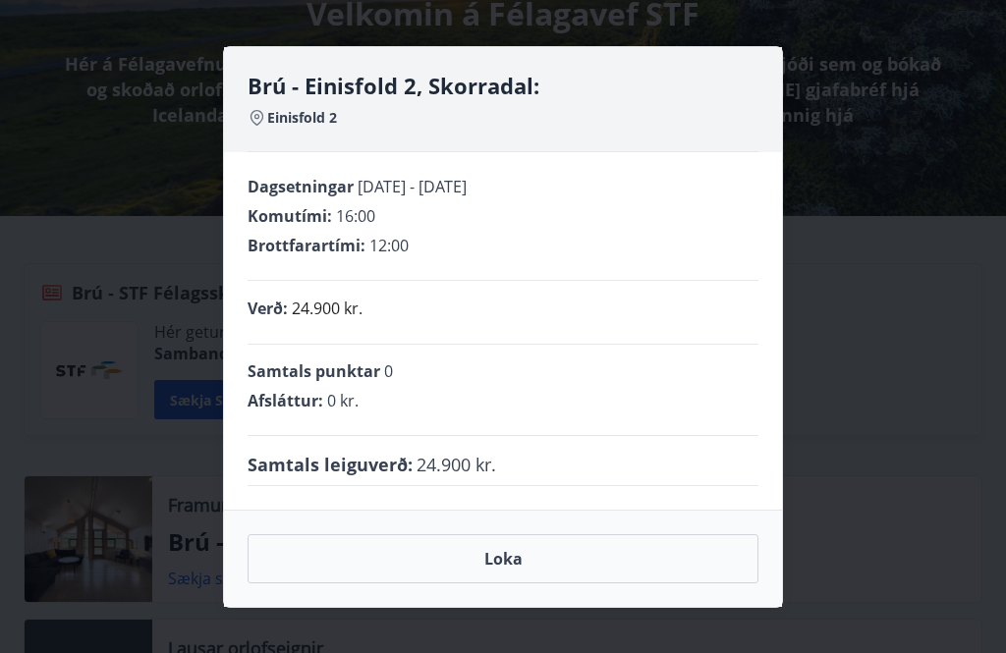
click at [503, 584] on button "Loka" at bounding box center [503, 559] width 511 height 49
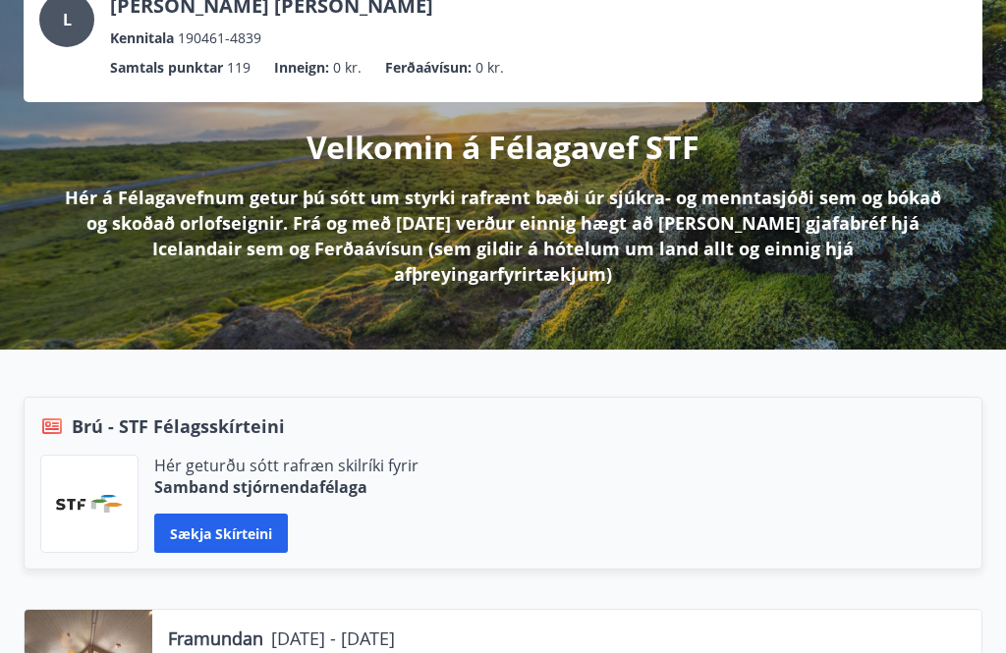
scroll to position [142, 0]
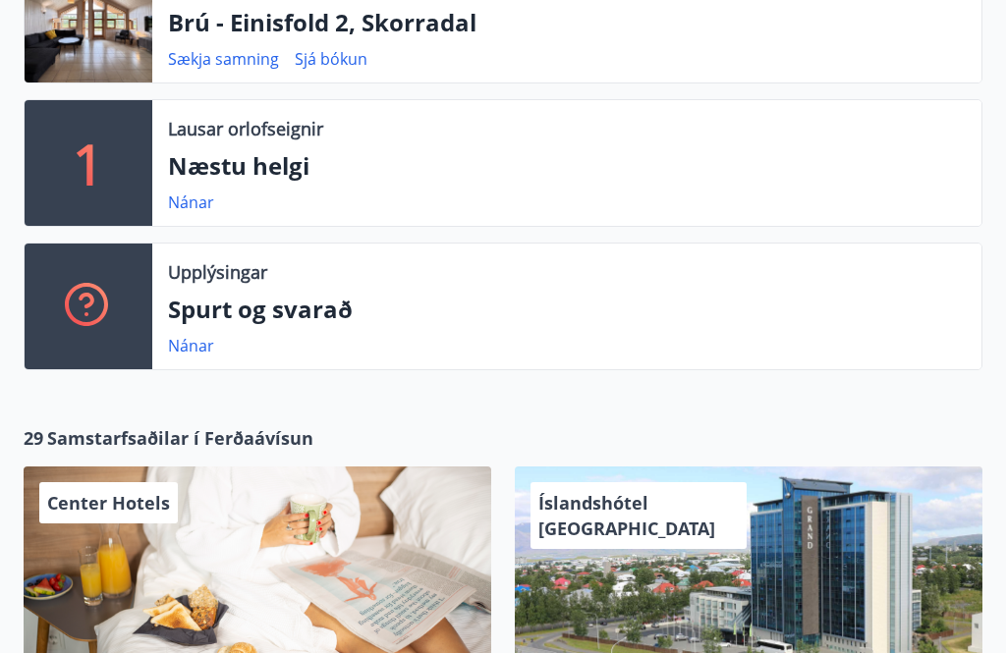
scroll to position [796, 0]
click at [200, 335] on link "Nánar" at bounding box center [191, 346] width 46 height 22
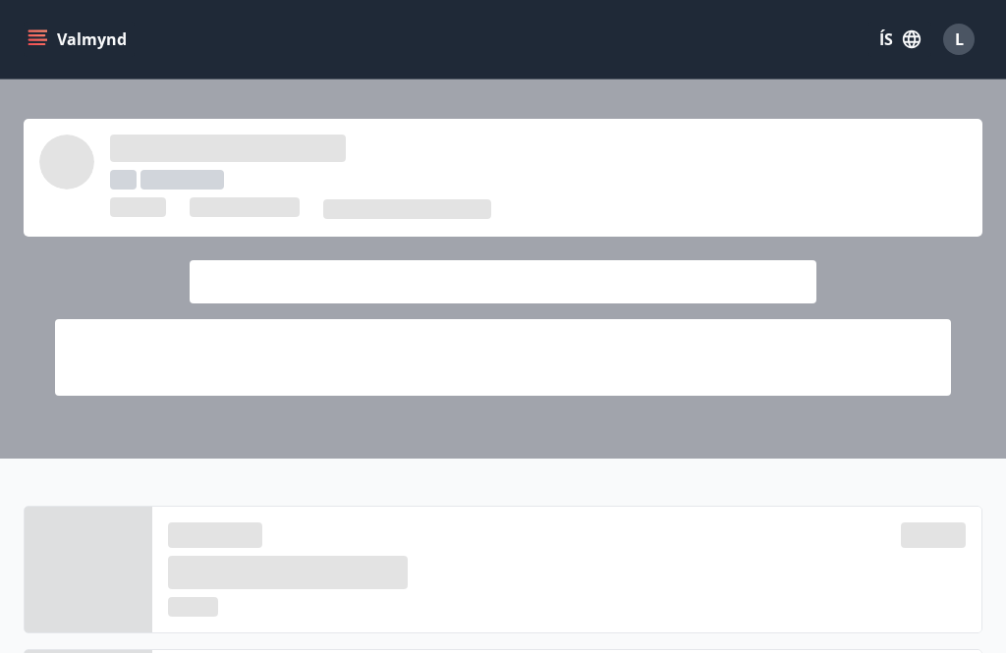
scroll to position [796, 0]
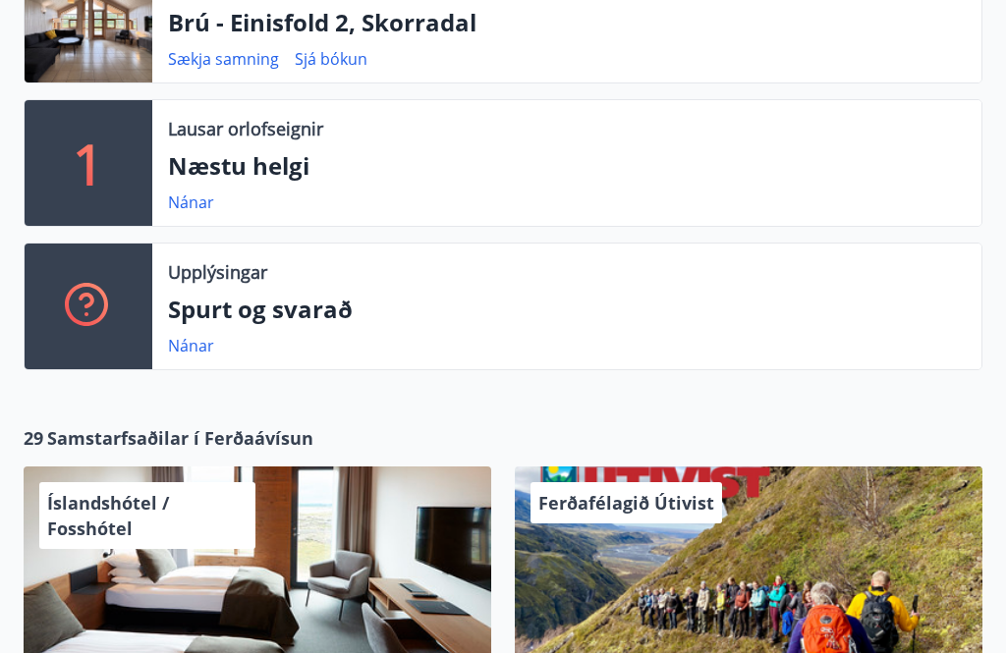
click at [202, 335] on link "Nánar" at bounding box center [191, 346] width 46 height 22
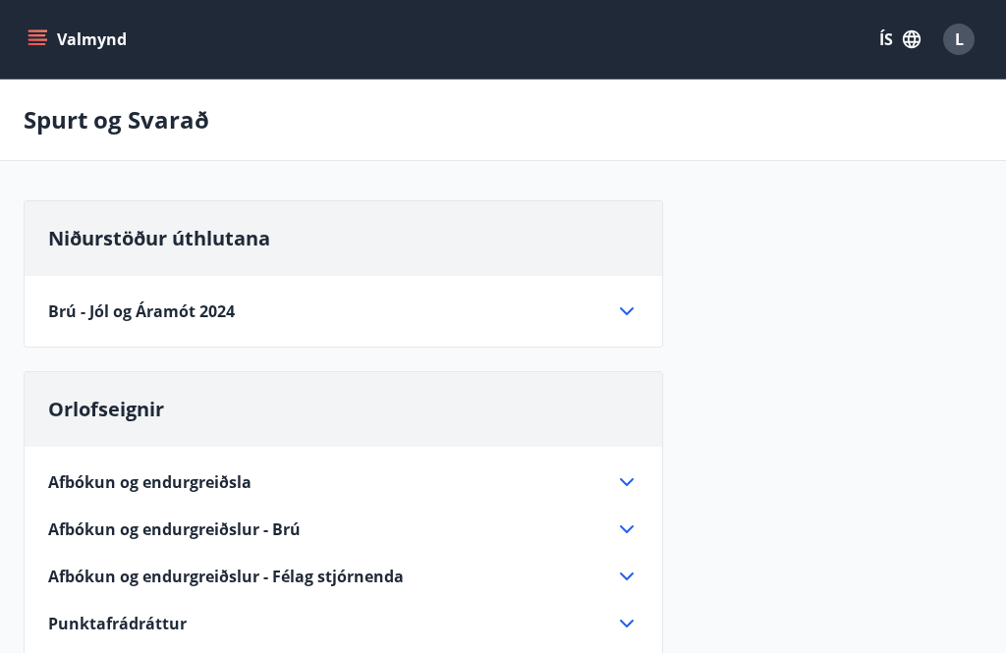
click at [395, 312] on div "Brú - Jól og Áramót 2024" at bounding box center [331, 312] width 567 height 22
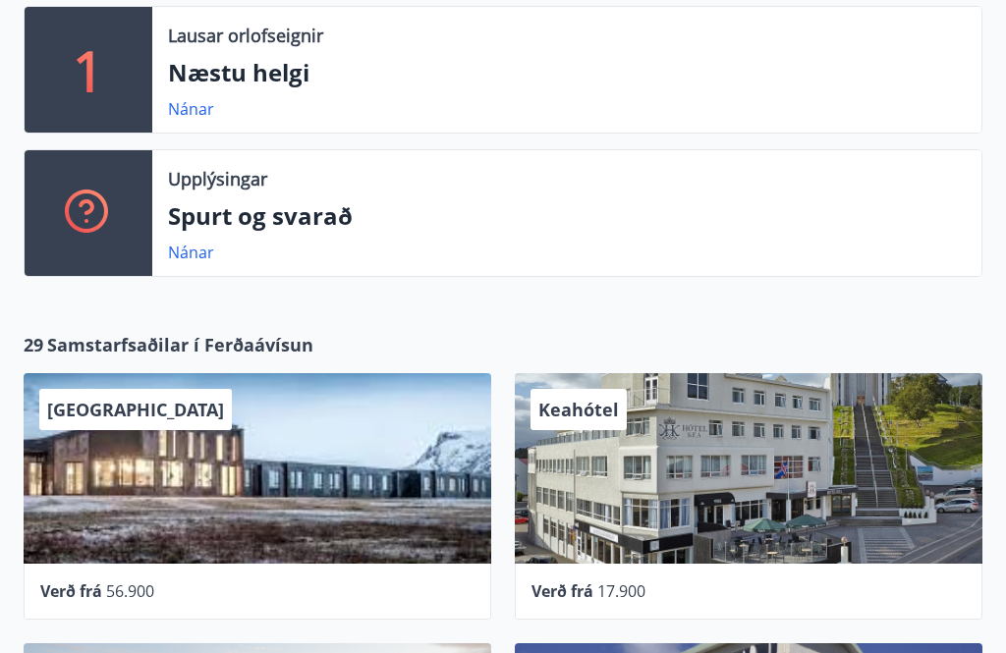
scroll to position [887, 0]
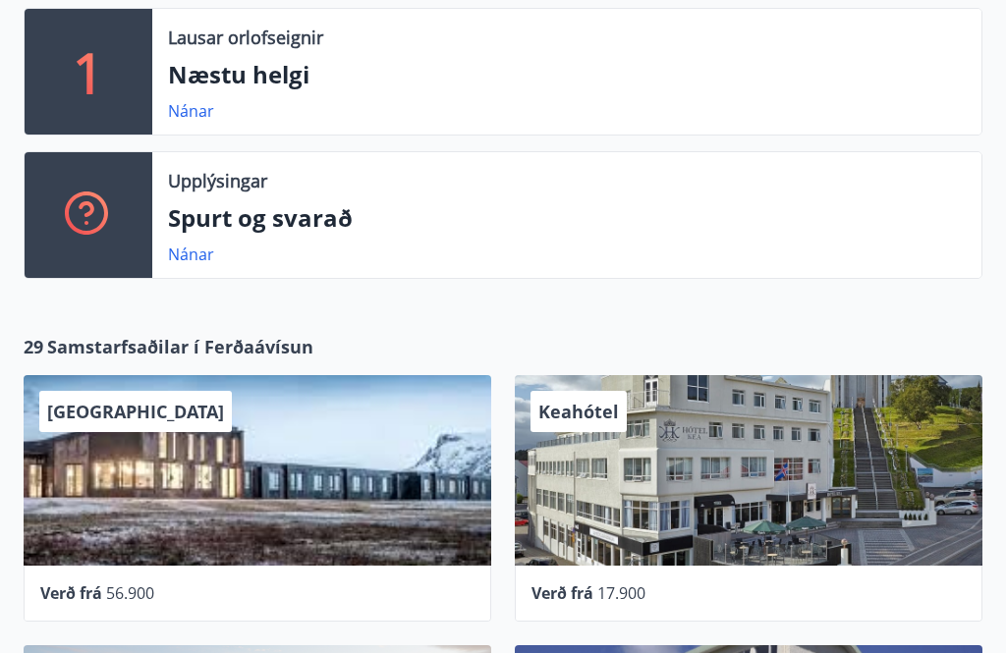
click at [204, 244] on link "Nánar" at bounding box center [191, 255] width 46 height 22
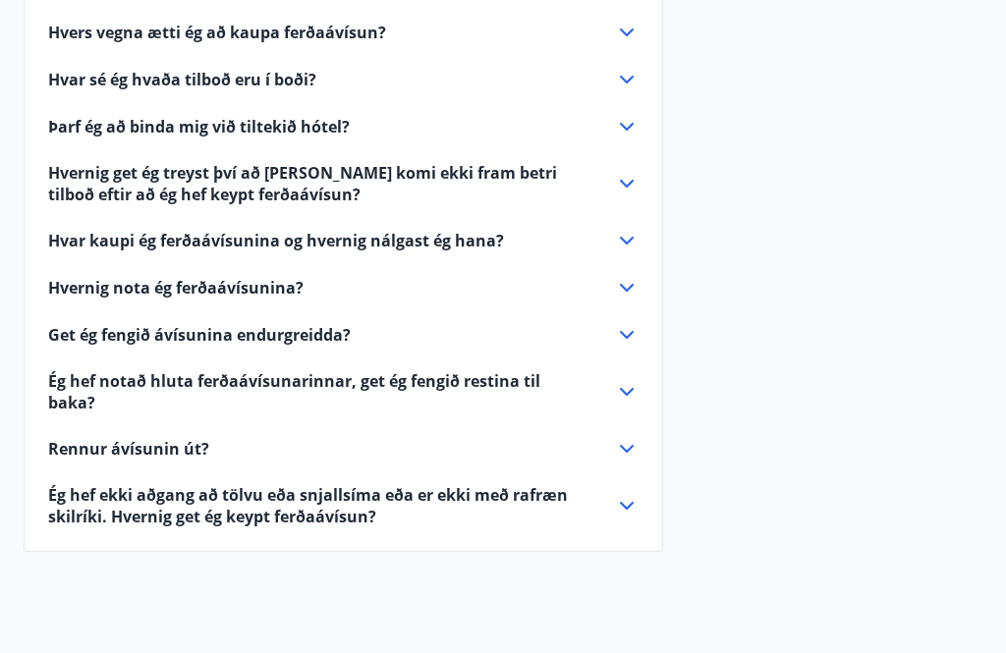
scroll to position [988, 0]
